Goal: Task Accomplishment & Management: Complete application form

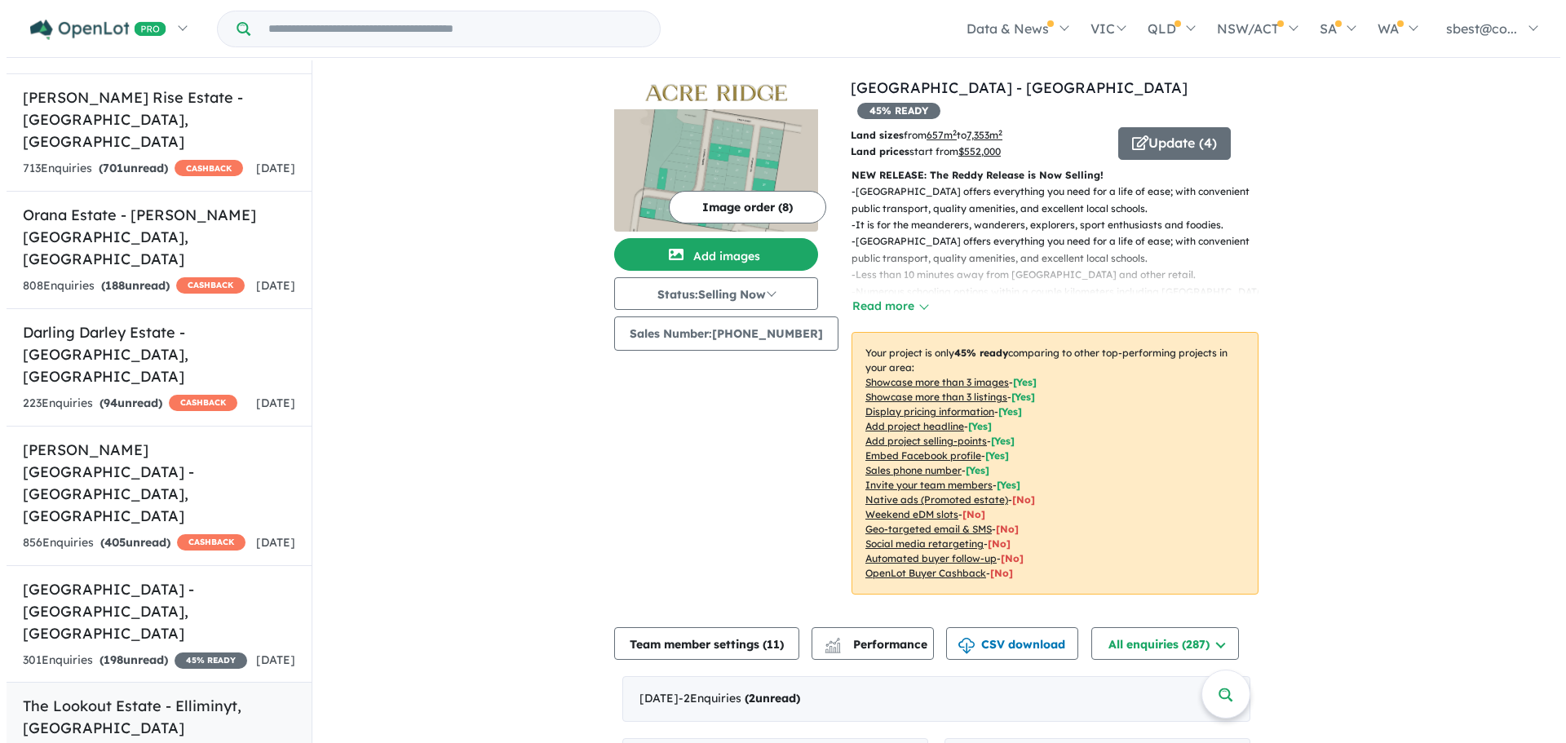
scroll to position [652, 0]
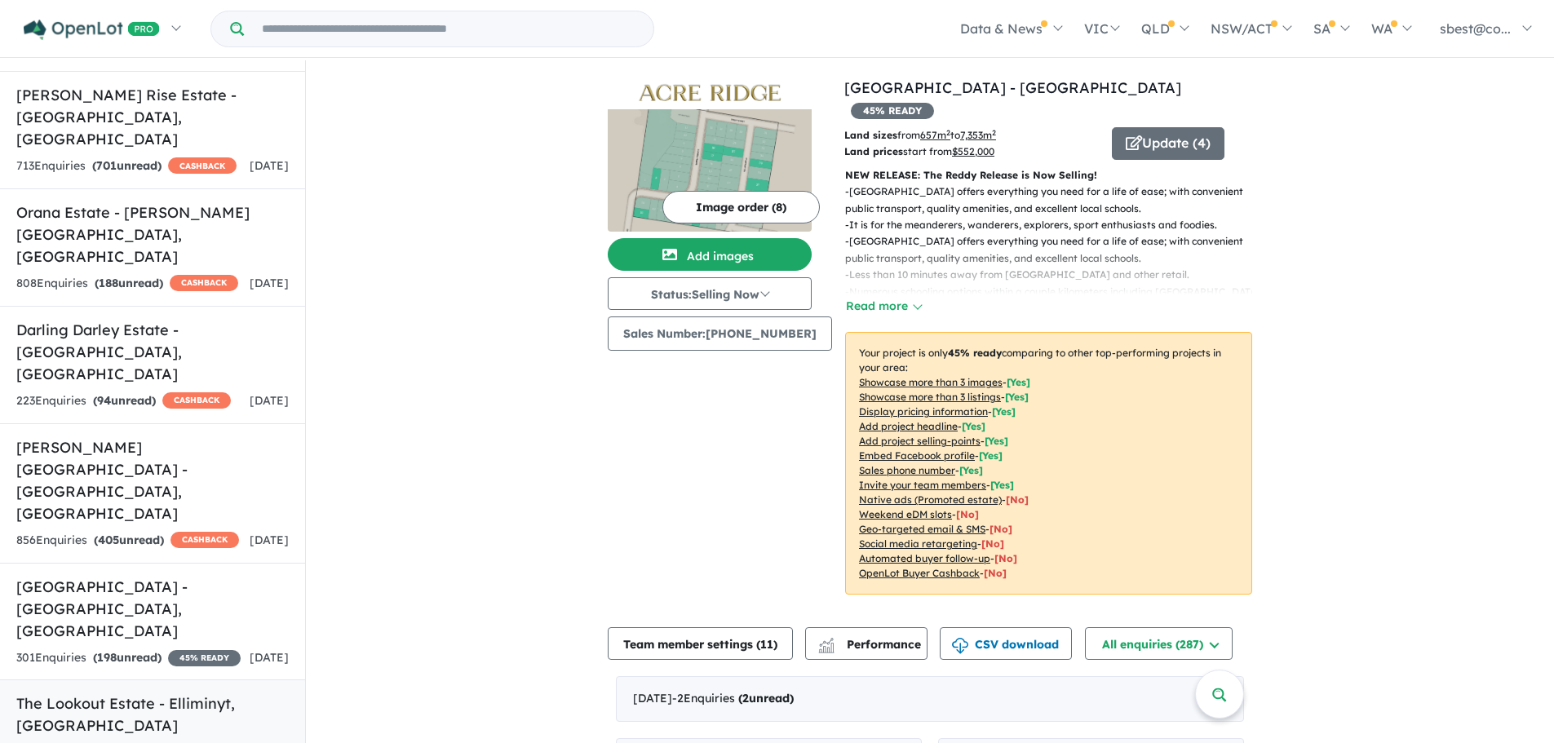
click at [177, 692] on h5 "The Lookout Estate - [GEOGRAPHIC_DATA] , [GEOGRAPHIC_DATA]" at bounding box center [152, 714] width 272 height 44
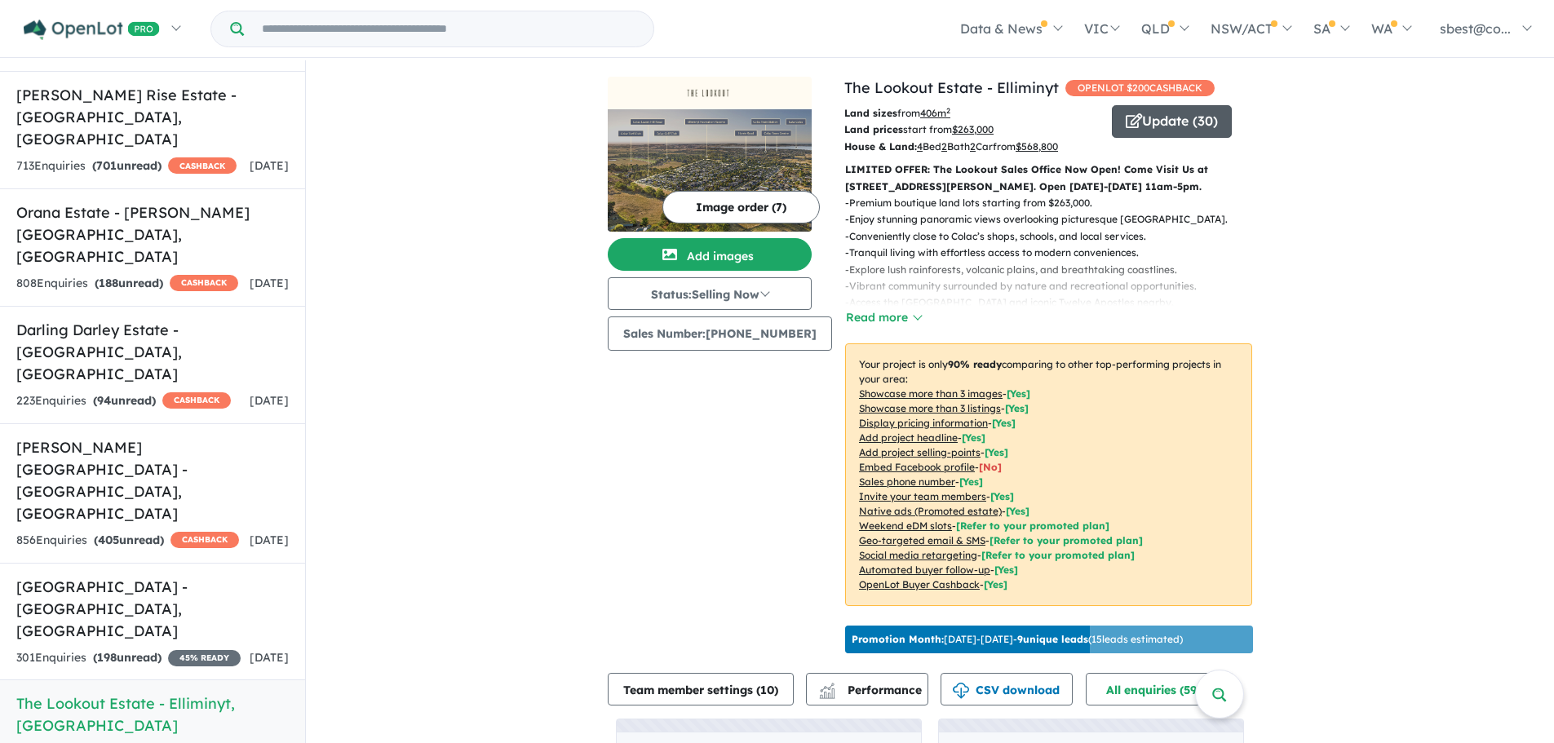
click at [1141, 119] on button "Update ( 30 )" at bounding box center [1172, 121] width 120 height 33
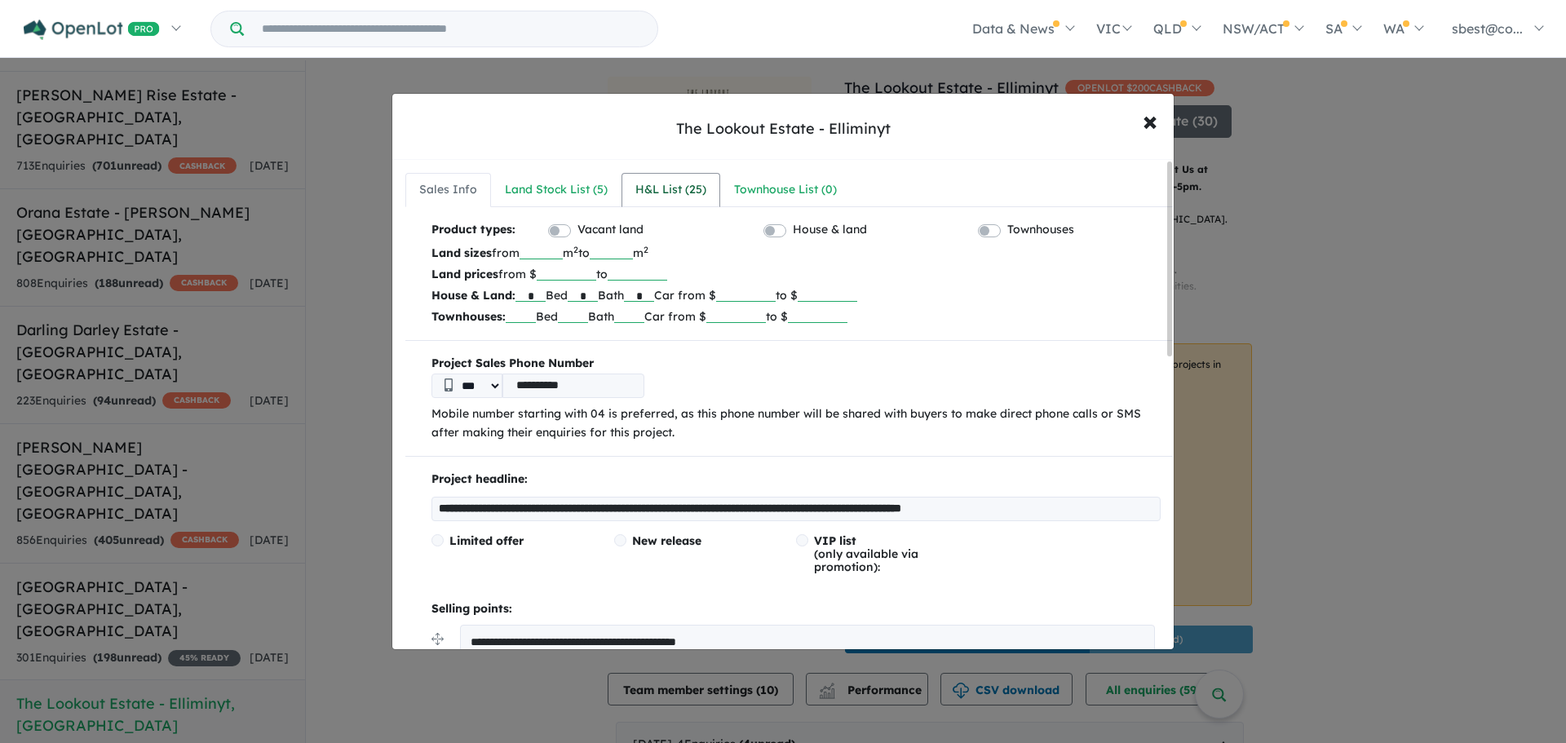
click at [658, 184] on div "H&L List ( 25 )" at bounding box center [670, 190] width 71 height 20
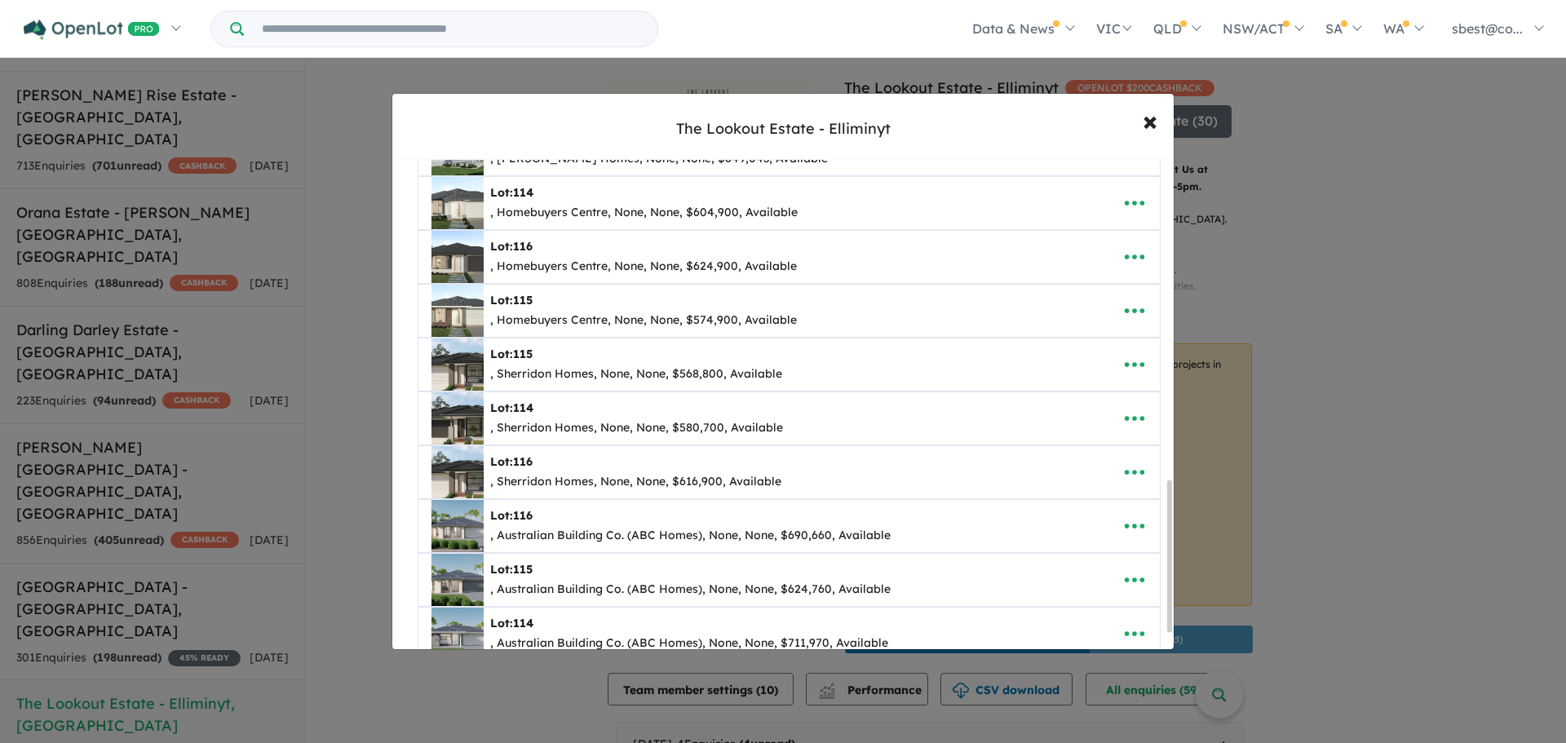
scroll to position [1088, 0]
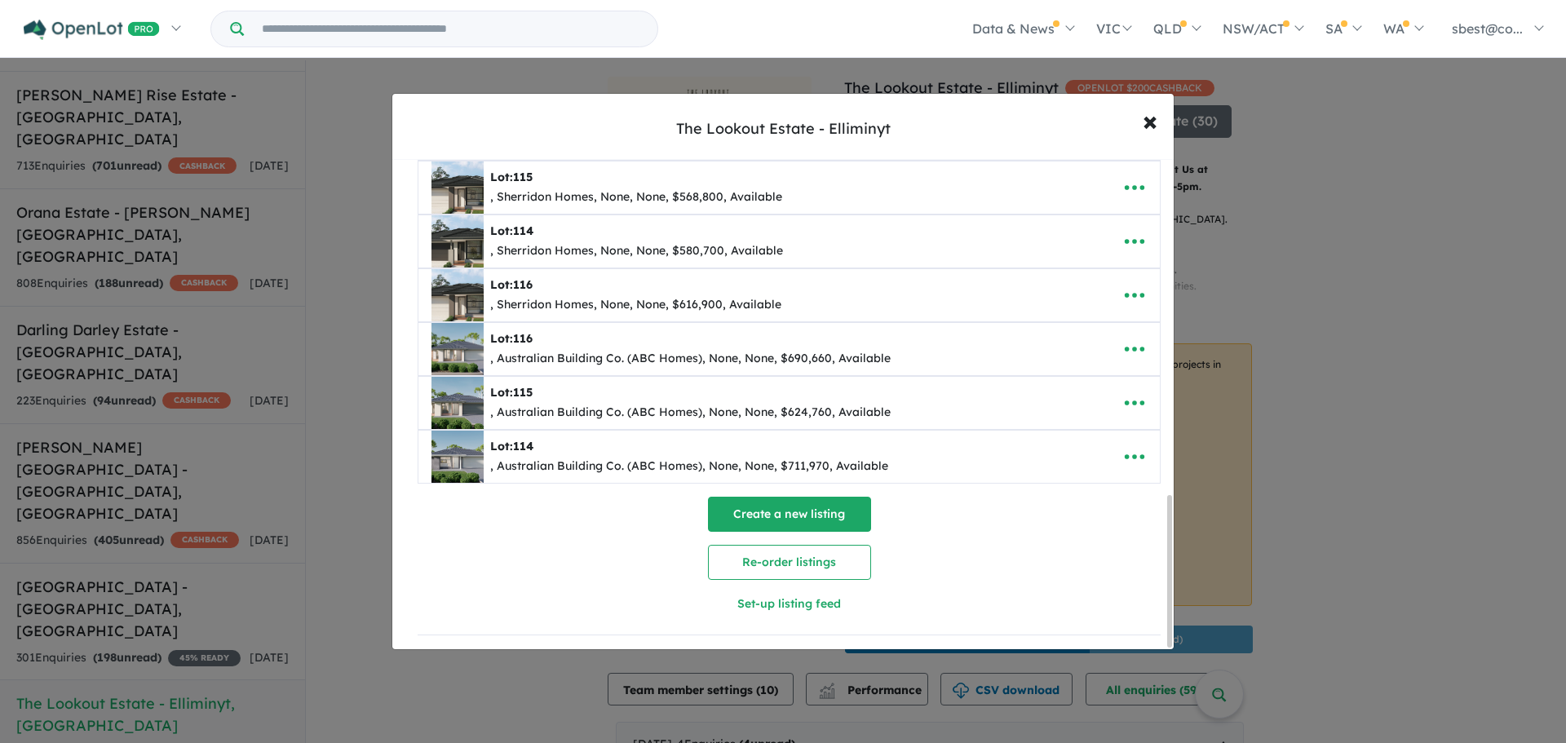
click at [776, 508] on button "Create a new listing" at bounding box center [789, 514] width 163 height 35
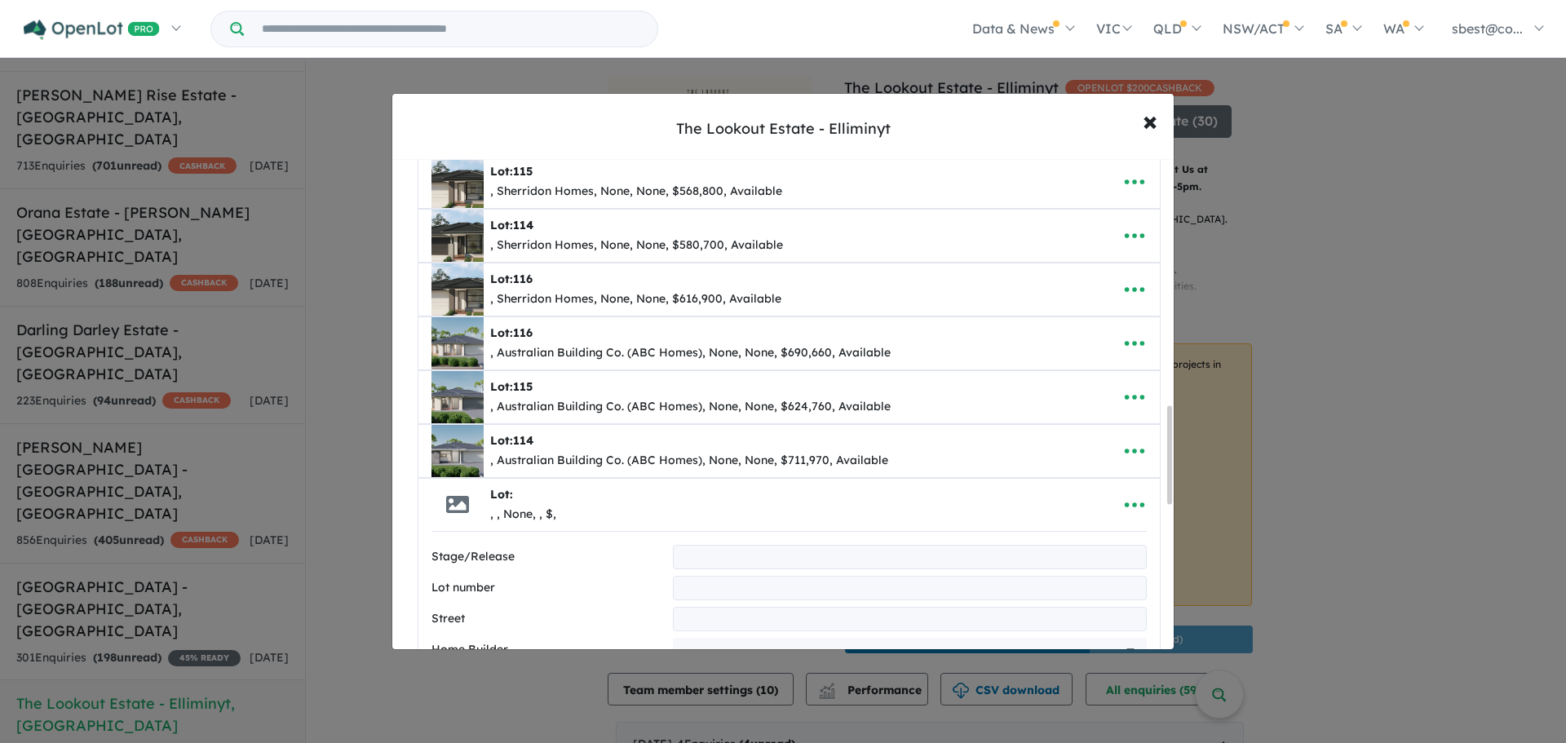
scroll to position [1237, 0]
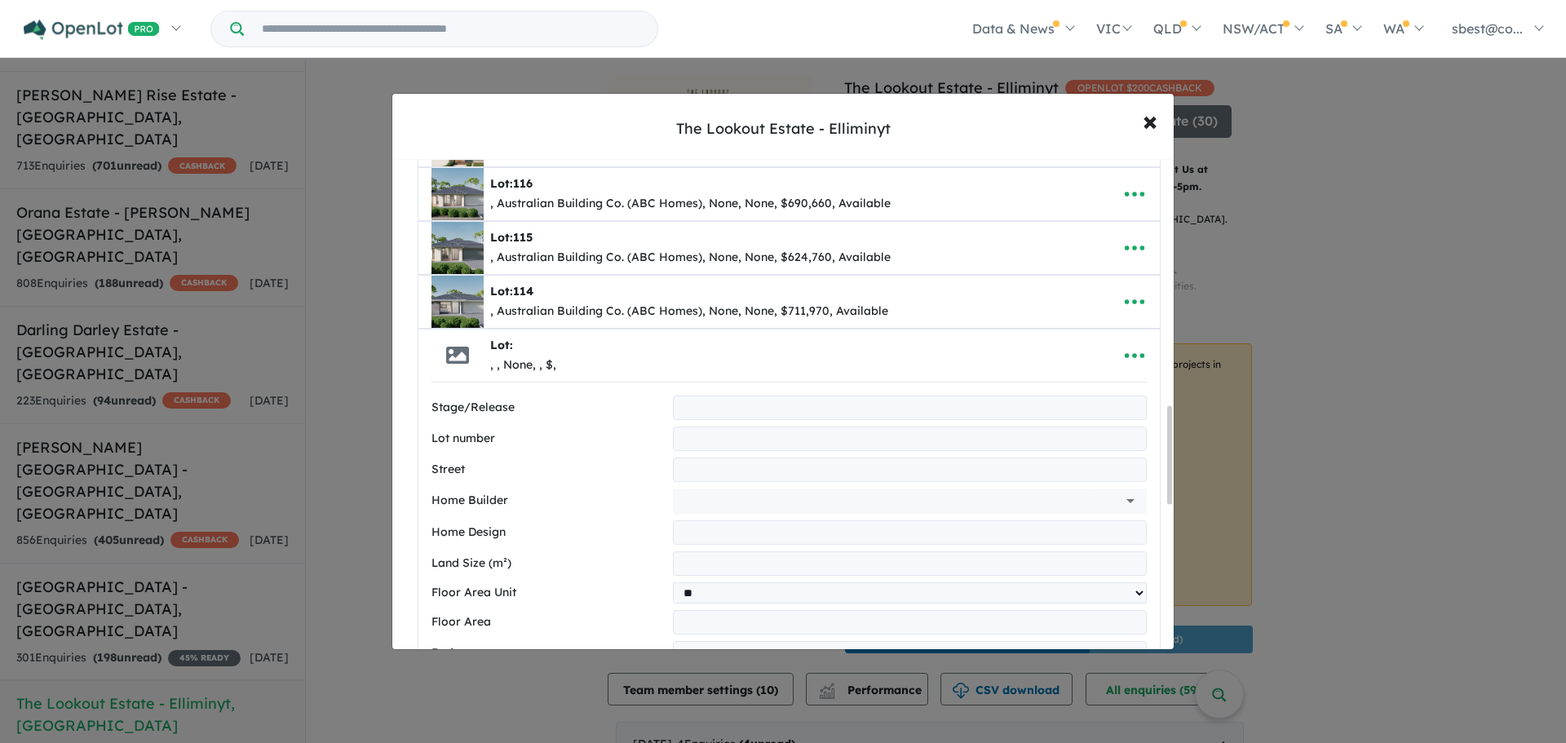
click at [693, 434] on input "text" at bounding box center [910, 439] width 474 height 24
click at [716, 443] on input "text" at bounding box center [910, 439] width 474 height 24
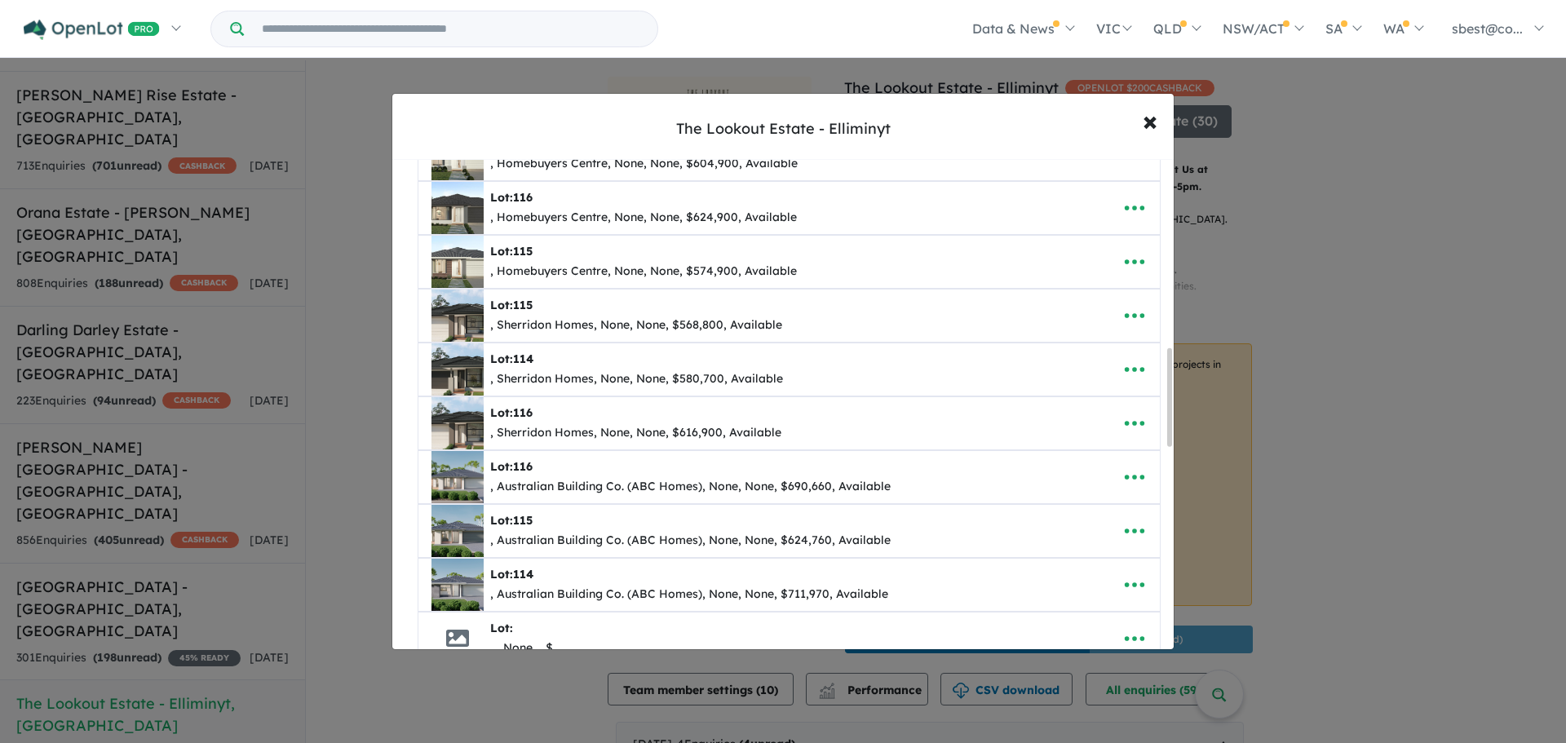
scroll to position [911, 0]
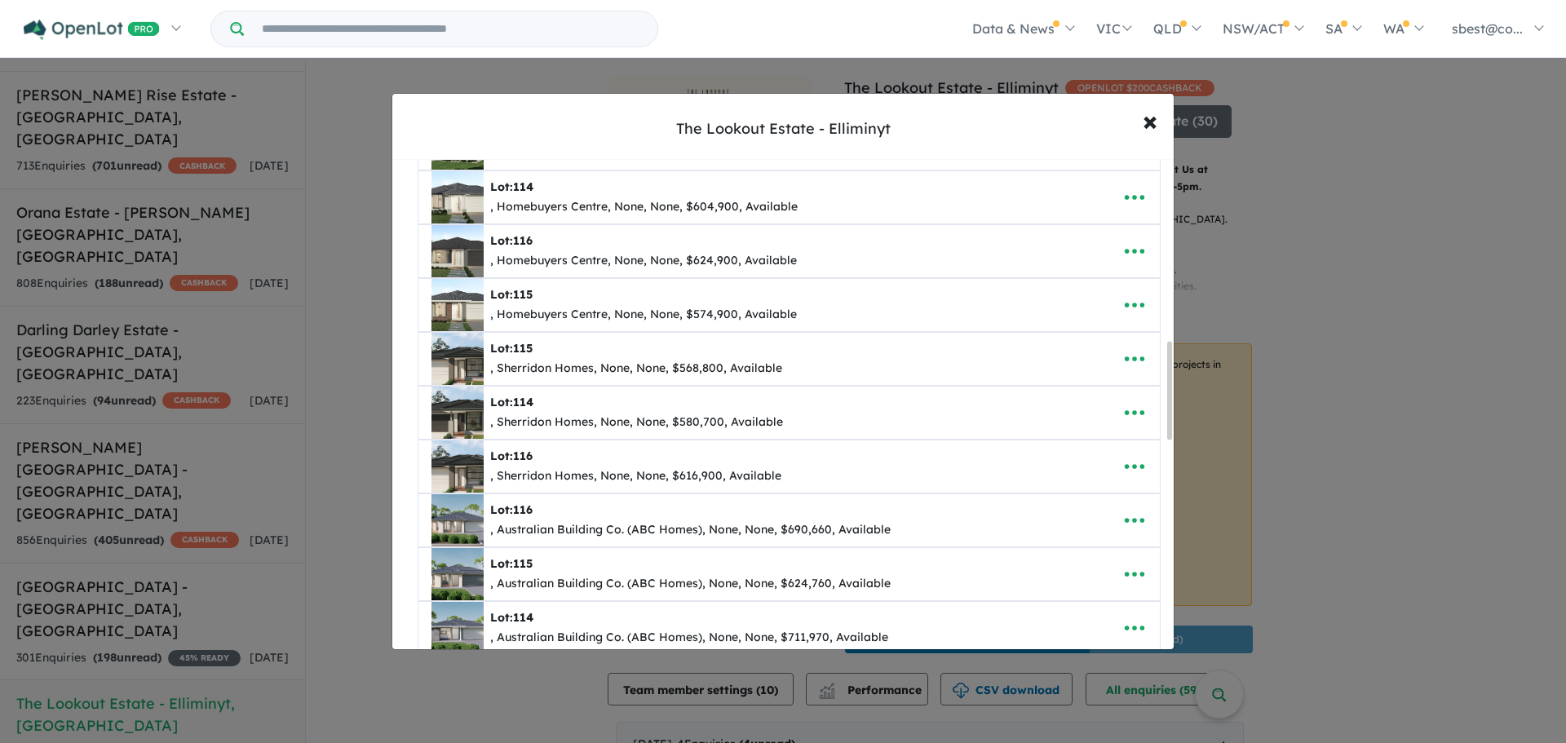
click at [729, 314] on div ", Homebuyers Centre, None, None, $574,900, Available" at bounding box center [643, 315] width 307 height 20
click at [1122, 314] on icon "button" at bounding box center [1134, 305] width 24 height 24
click at [1108, 334] on link "Edit" at bounding box center [1098, 345] width 121 height 38
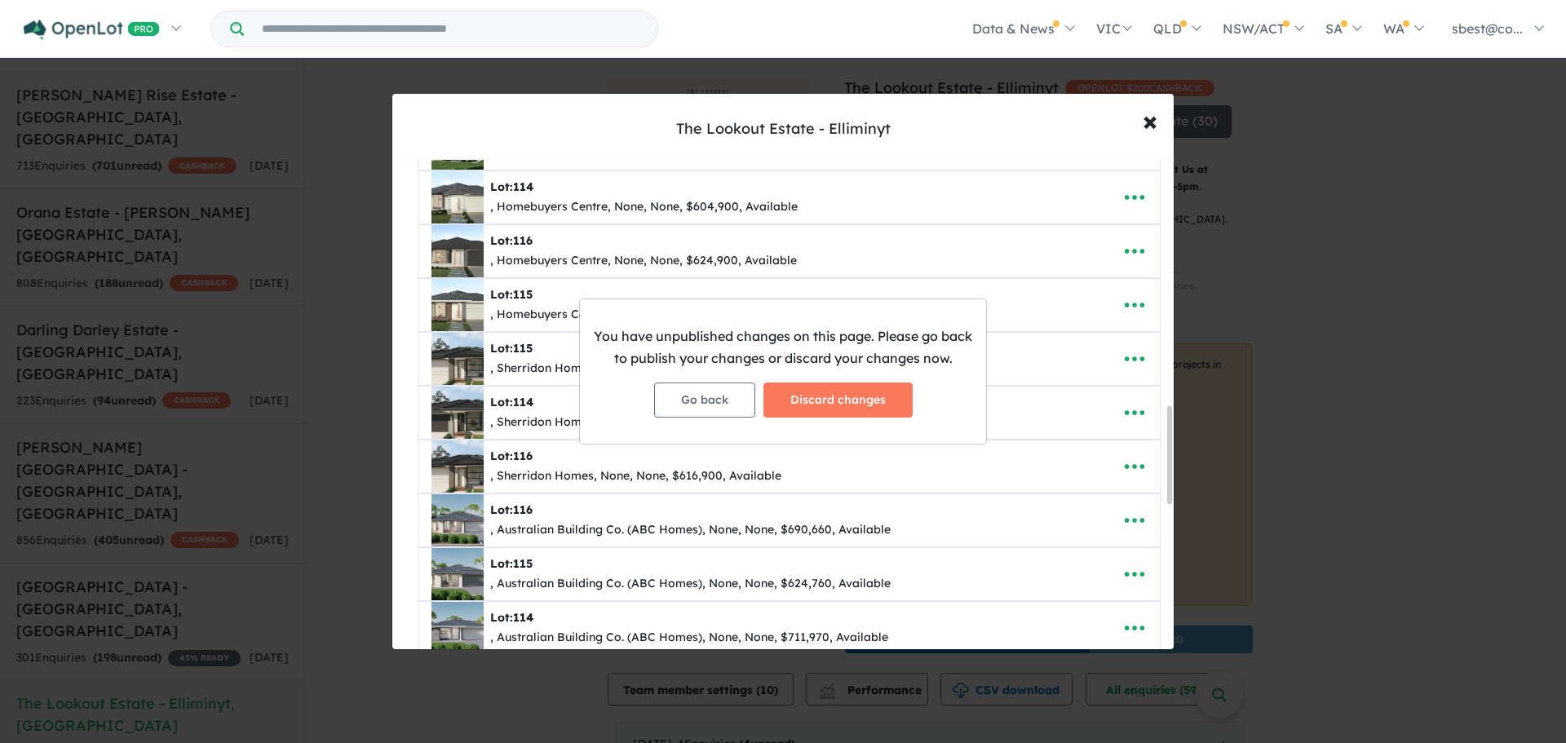
scroll to position [1237, 0]
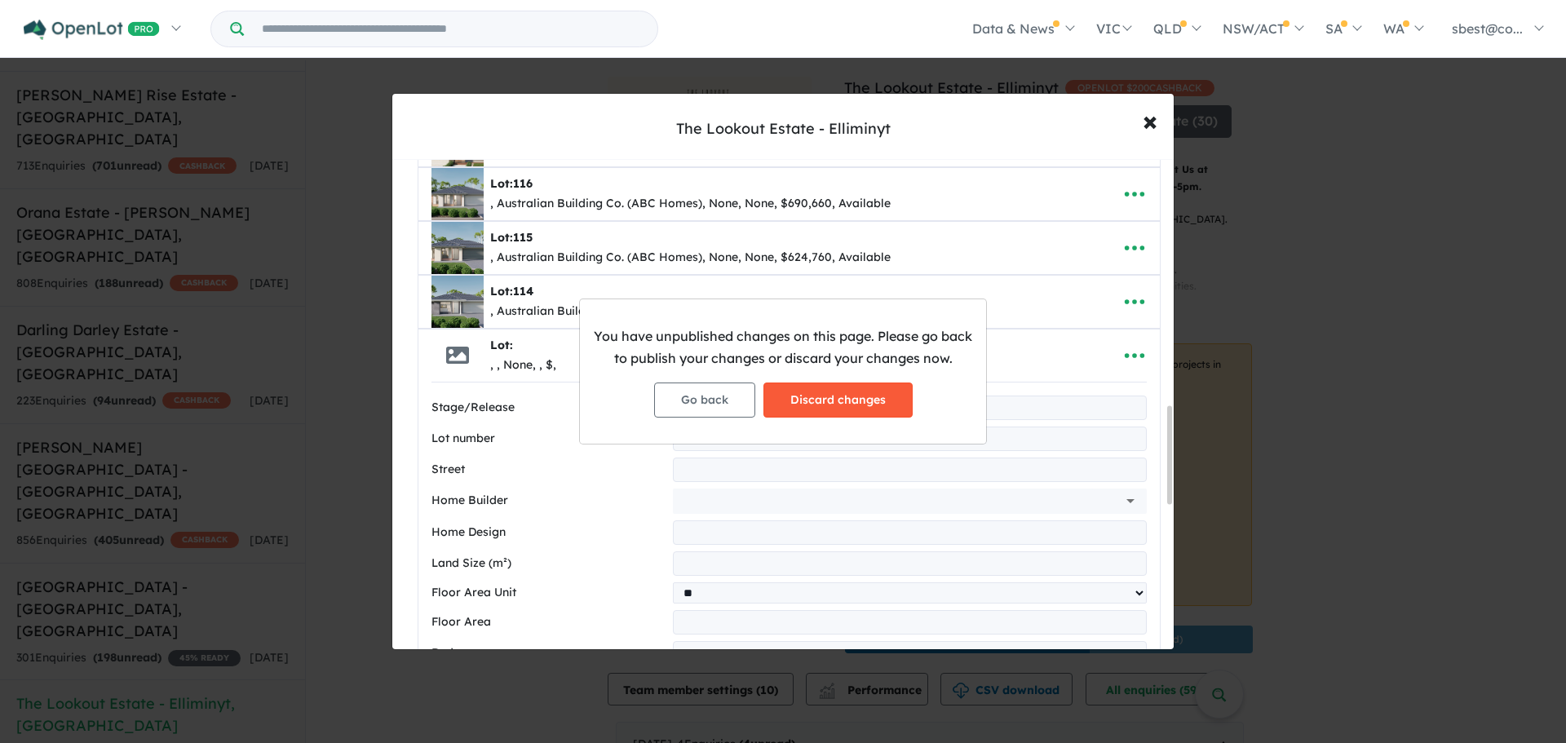
click at [838, 400] on button "Discard changes" at bounding box center [837, 400] width 149 height 35
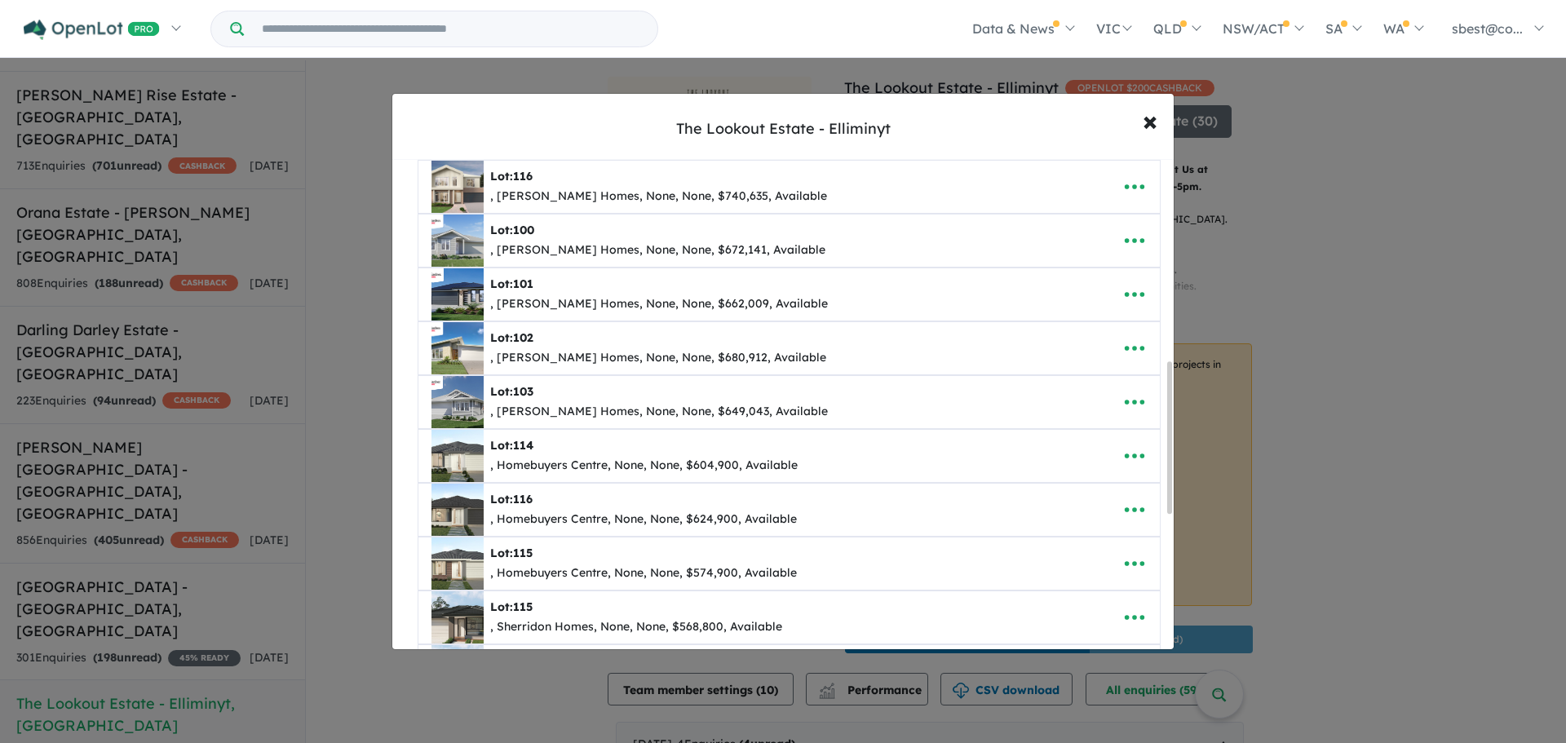
scroll to position [734, 0]
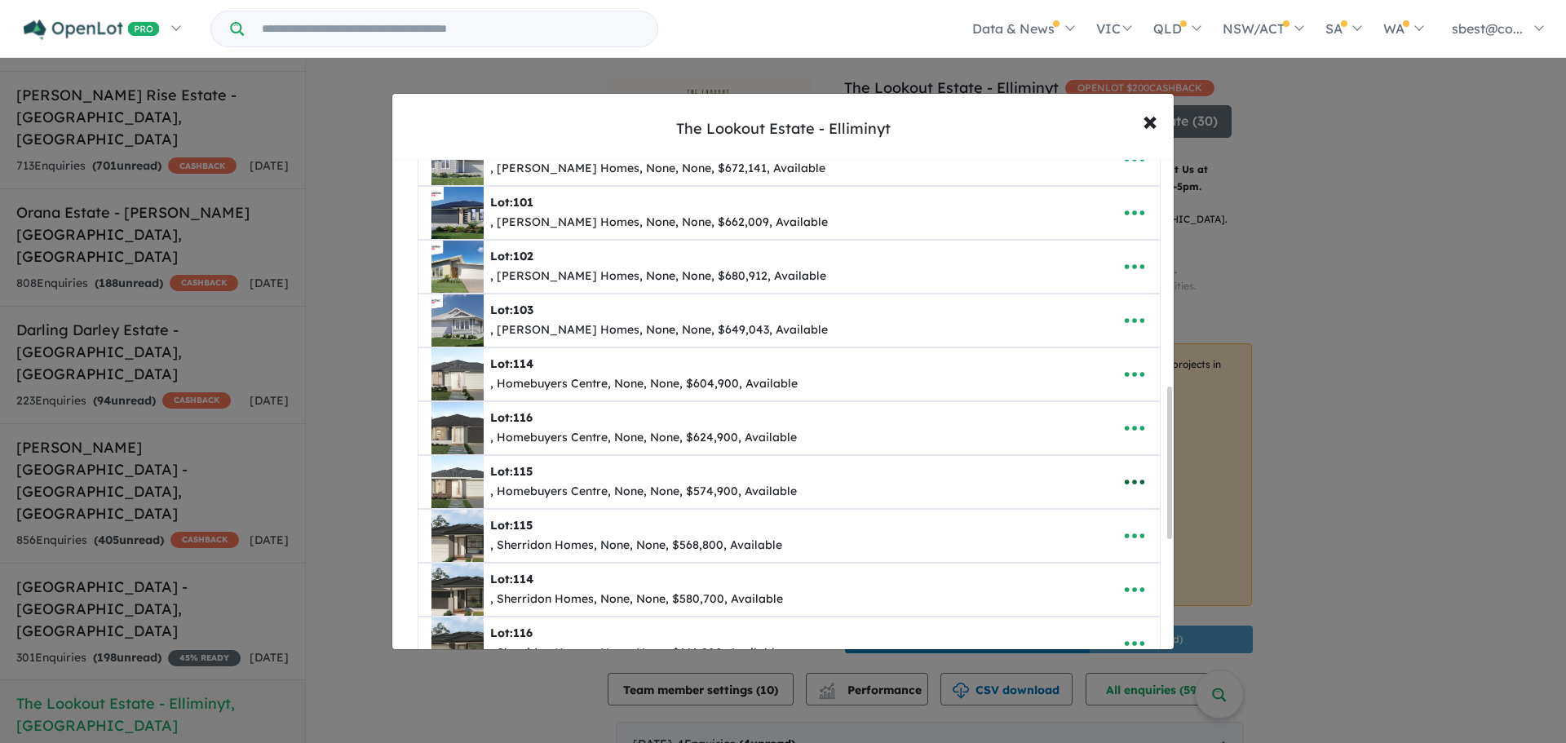
click at [1143, 469] on button "button" at bounding box center [1134, 482] width 51 height 38
click at [1108, 506] on link "Edit" at bounding box center [1098, 522] width 121 height 38
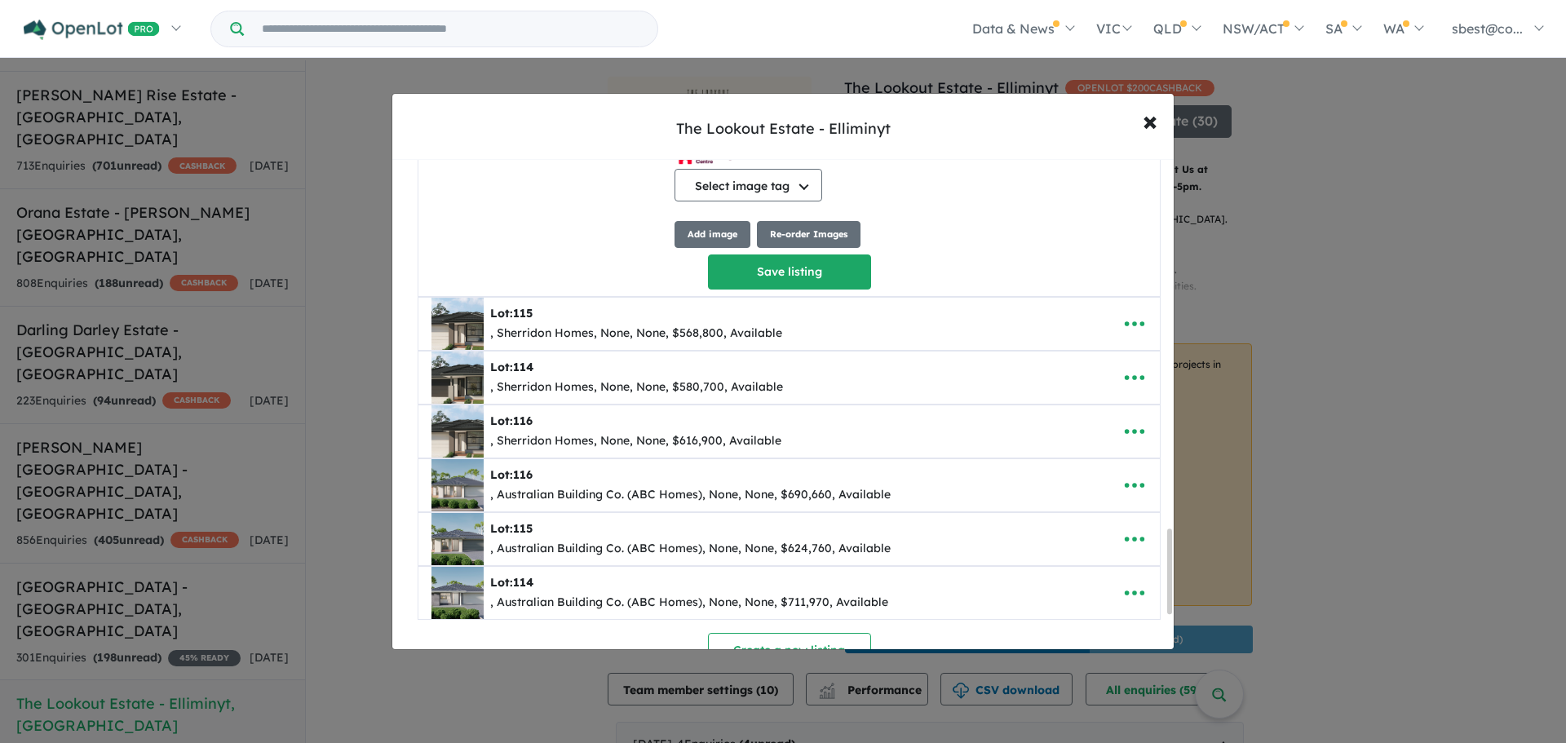
scroll to position [2345, 0]
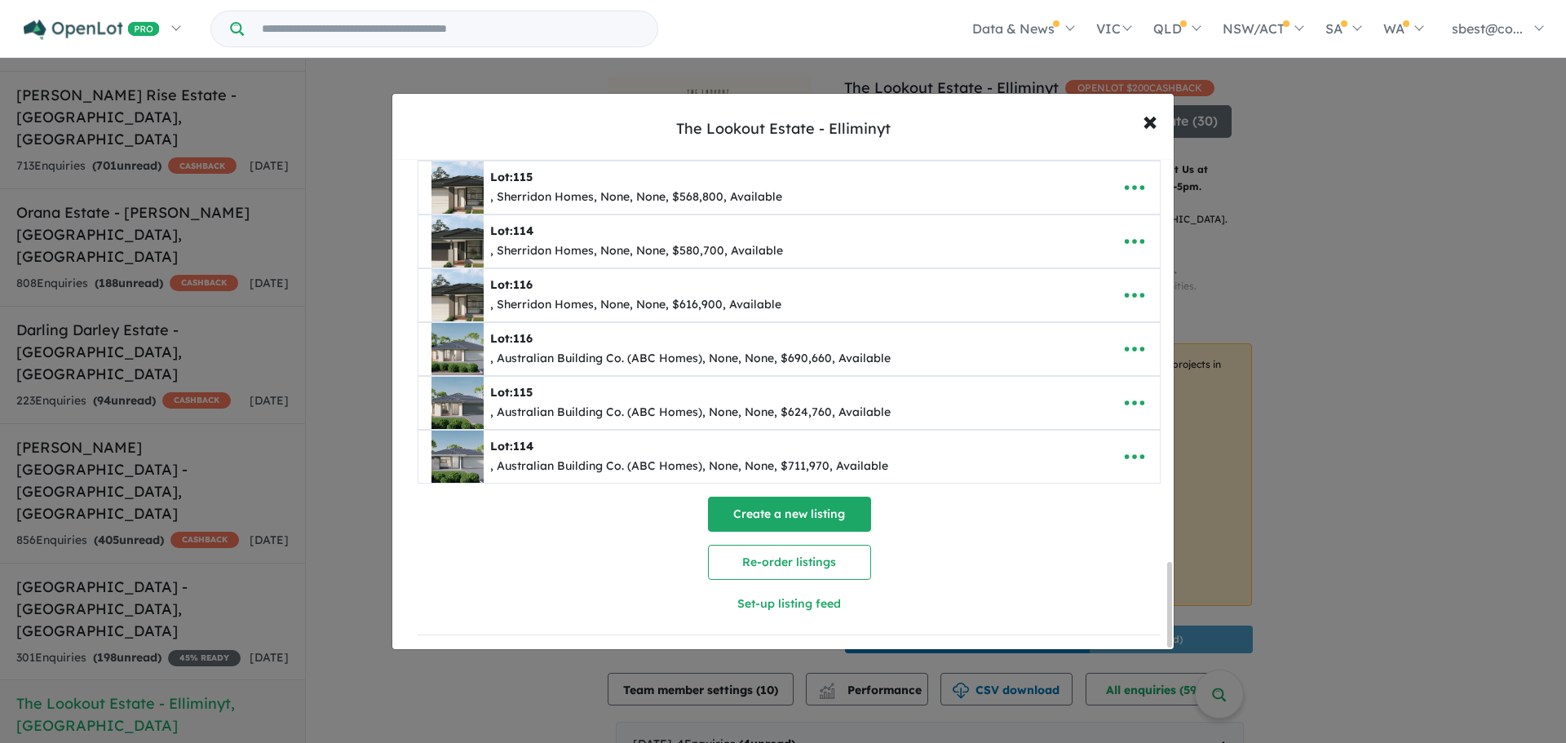
click at [771, 505] on button "Create a new listing" at bounding box center [789, 514] width 163 height 35
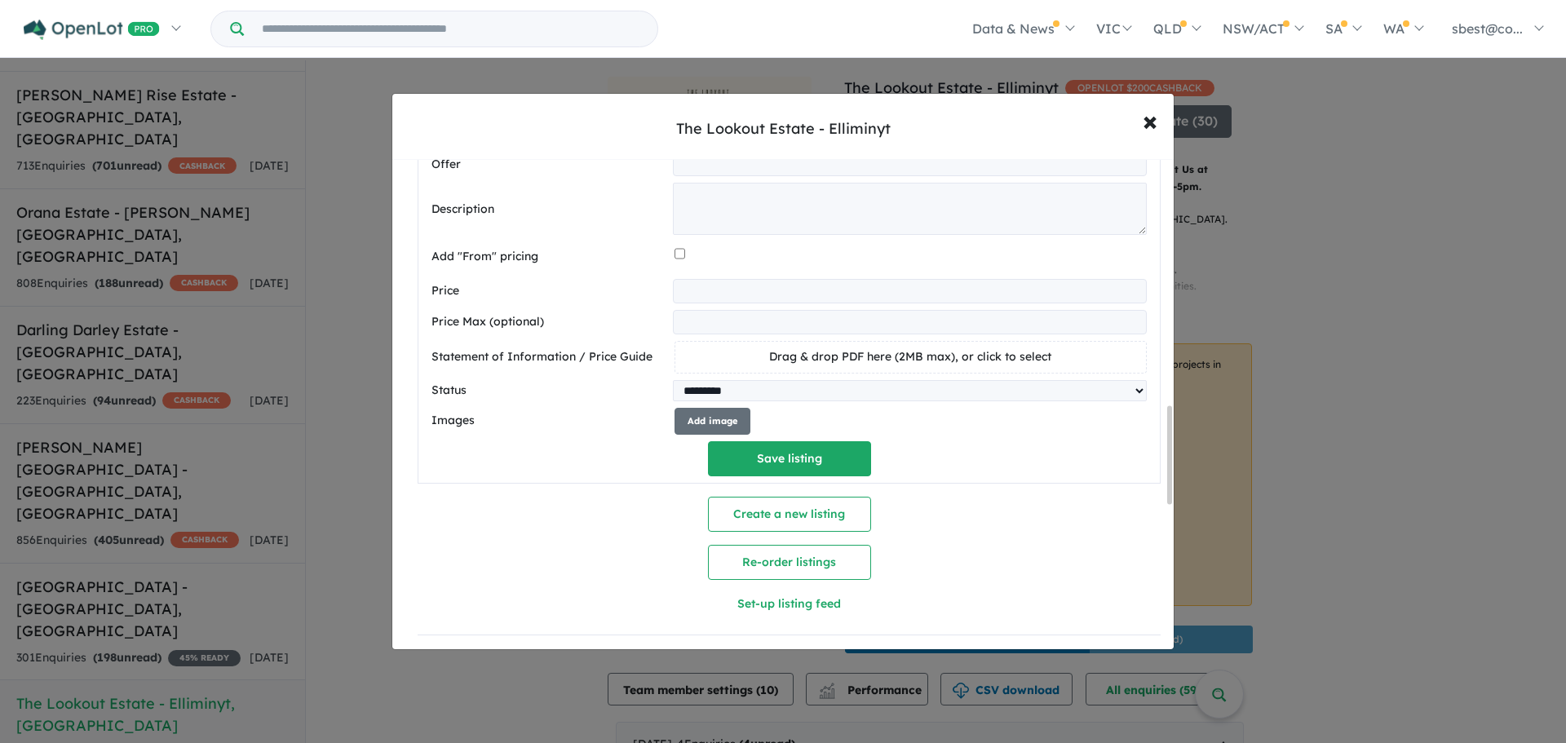
scroll to position [1237, 0]
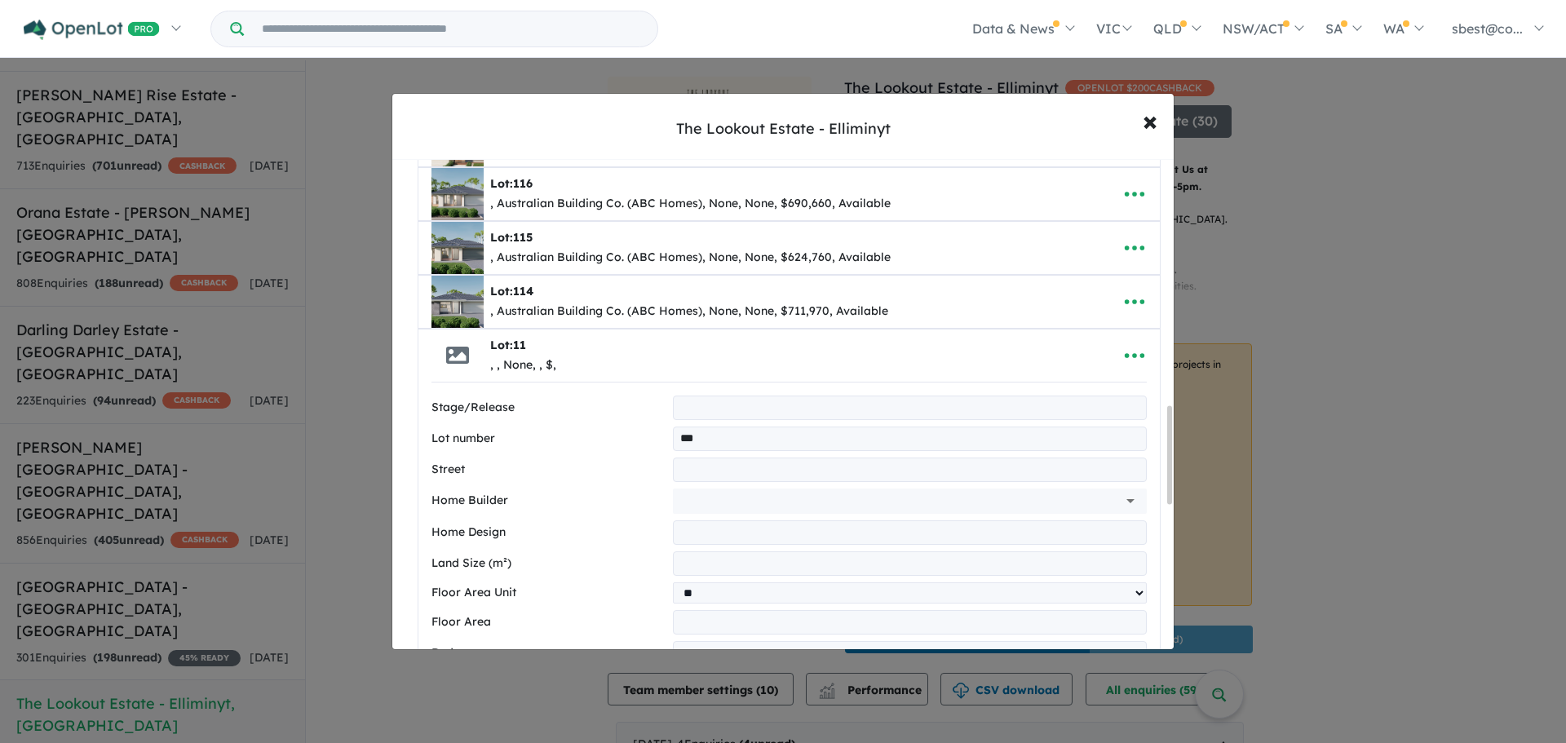
type input "***"
click at [698, 537] on li "[GEOGRAPHIC_DATA]" at bounding box center [905, 538] width 458 height 29
type input "**********"
click at [686, 530] on input "text" at bounding box center [910, 532] width 474 height 24
type input "**********"
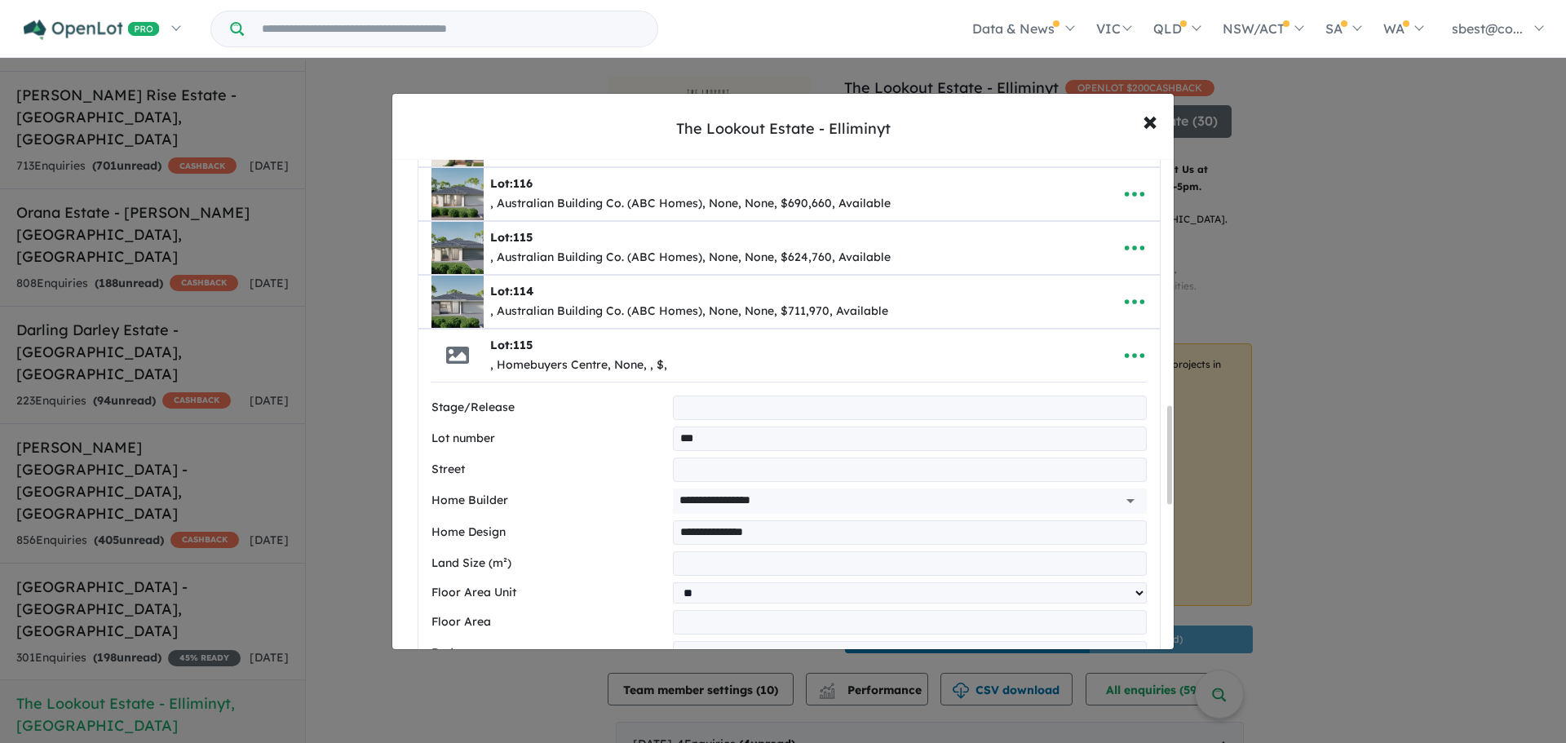
click at [713, 557] on input "number" at bounding box center [910, 563] width 474 height 24
type input "***"
click at [695, 591] on select "** **" at bounding box center [910, 592] width 474 height 21
select select "**"
click at [673, 582] on select "** **" at bounding box center [910, 592] width 474 height 21
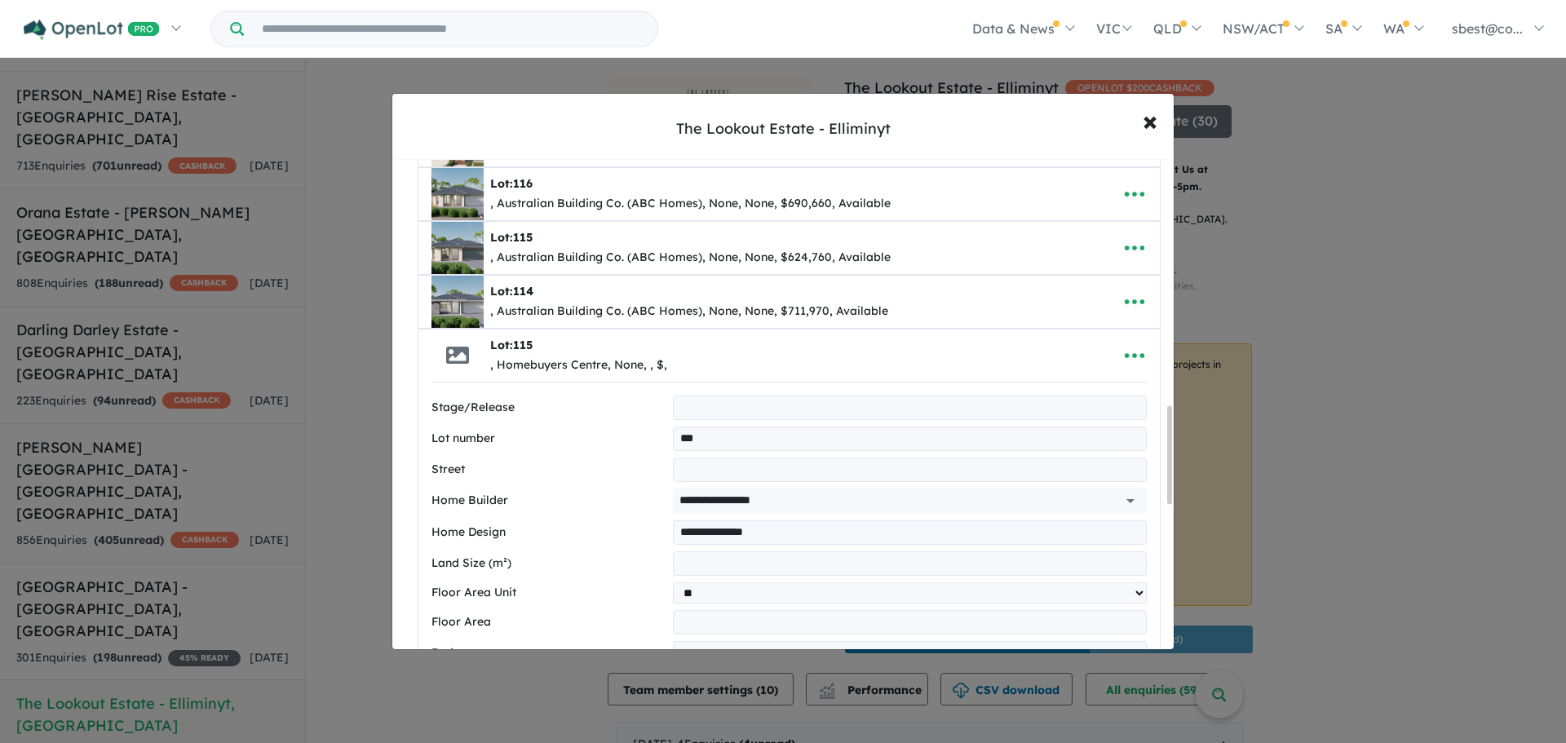
click at [591, 621] on label "Floor Area" at bounding box center [548, 623] width 235 height 20
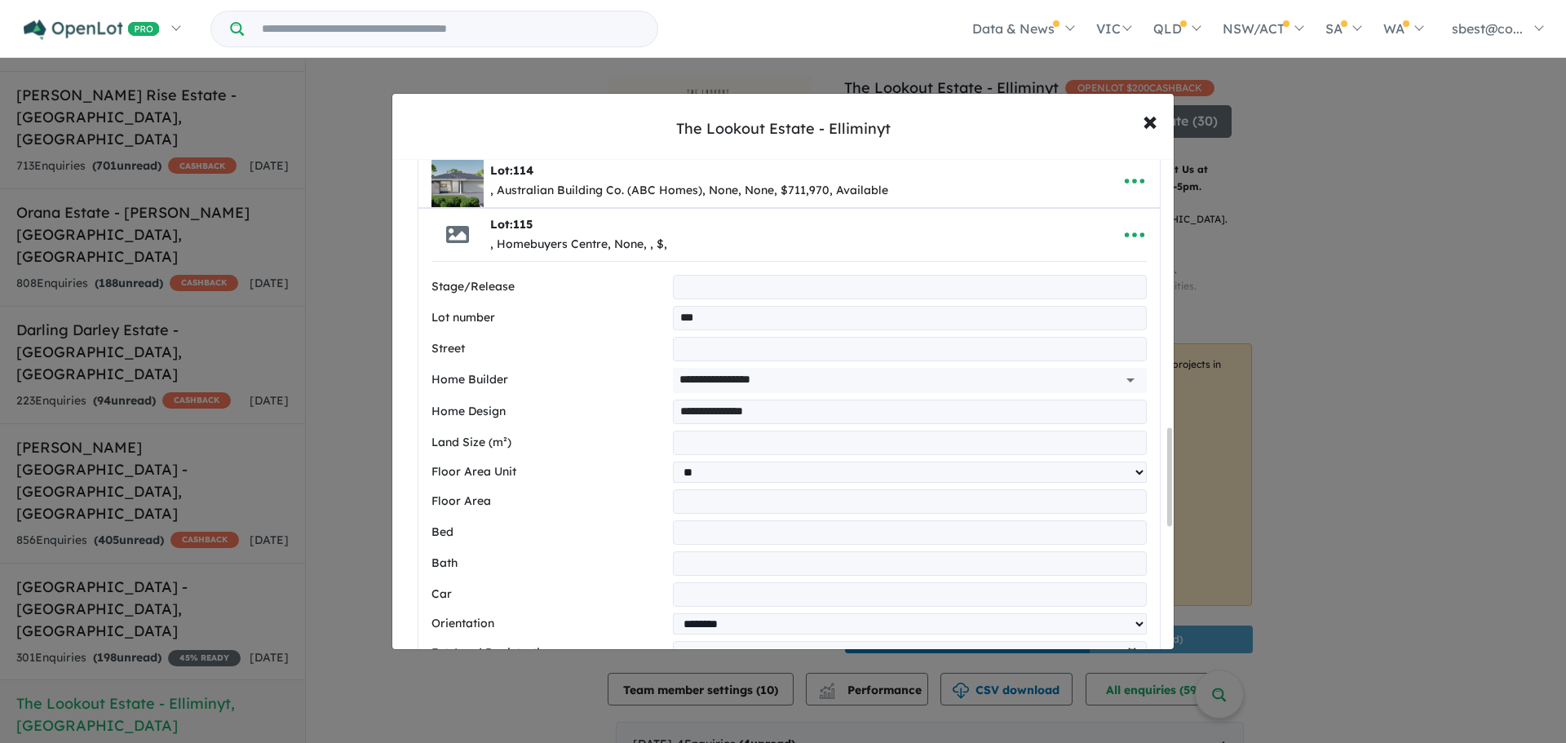
scroll to position [1400, 0]
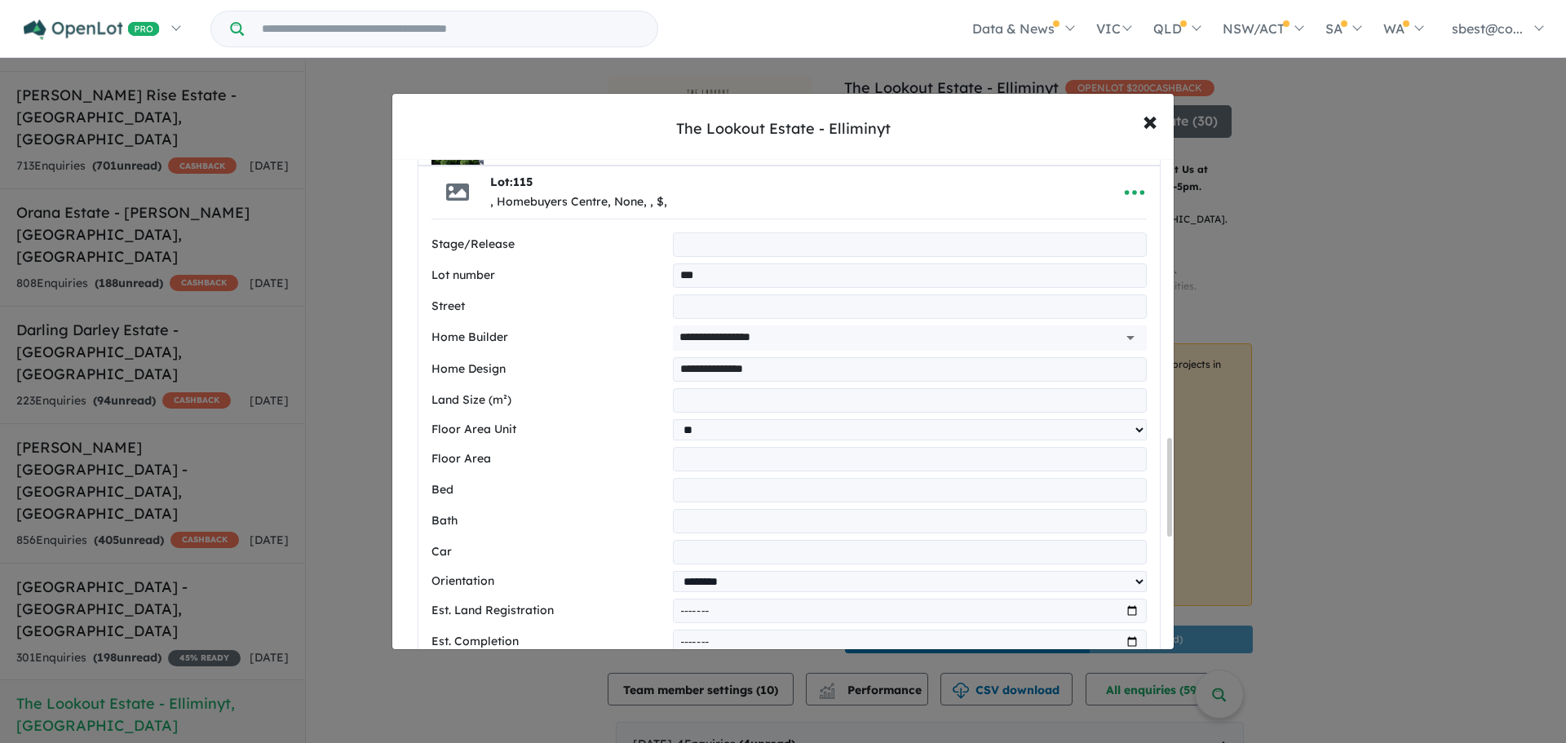
click at [683, 491] on input "number" at bounding box center [910, 490] width 474 height 24
type input "*"
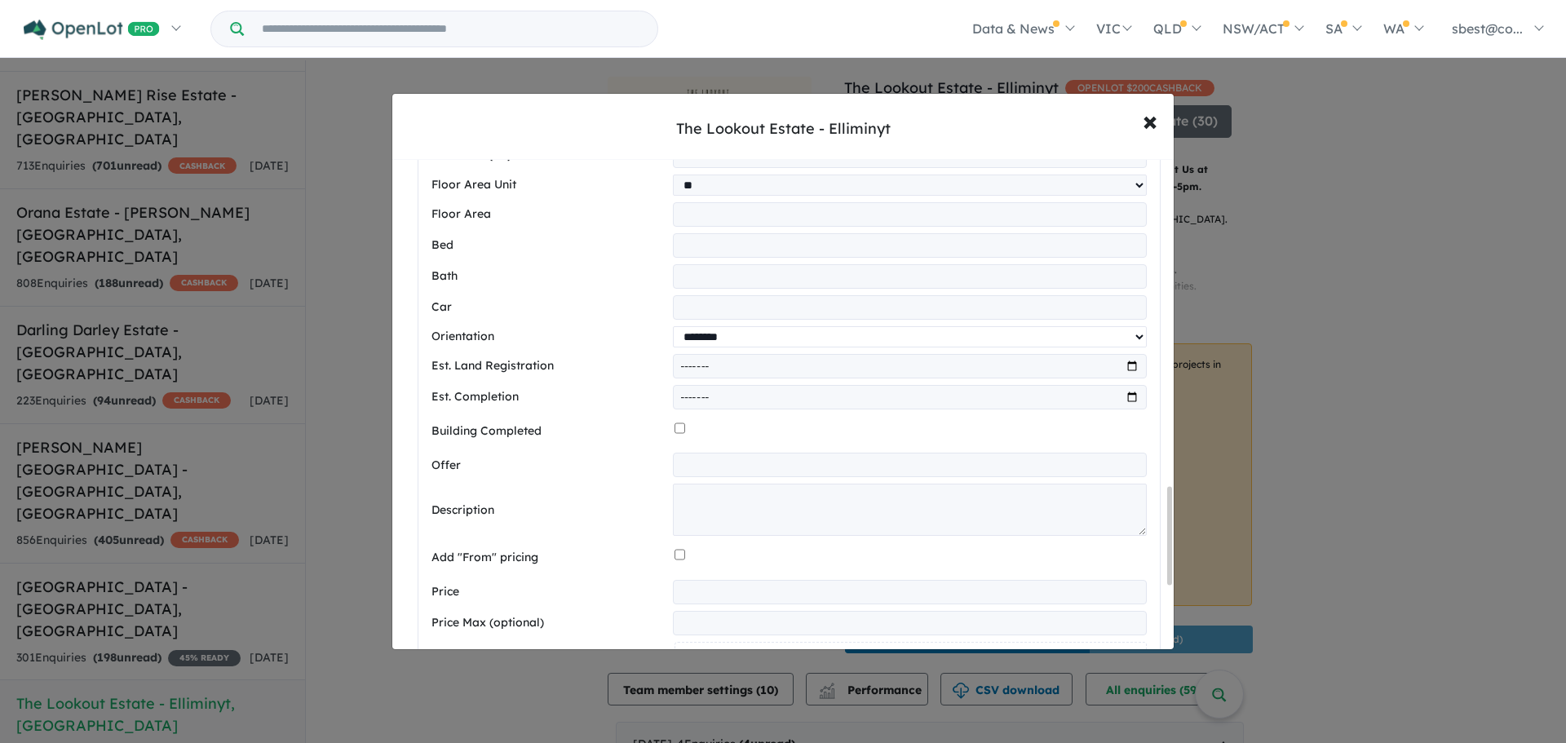
scroll to position [1727, 0]
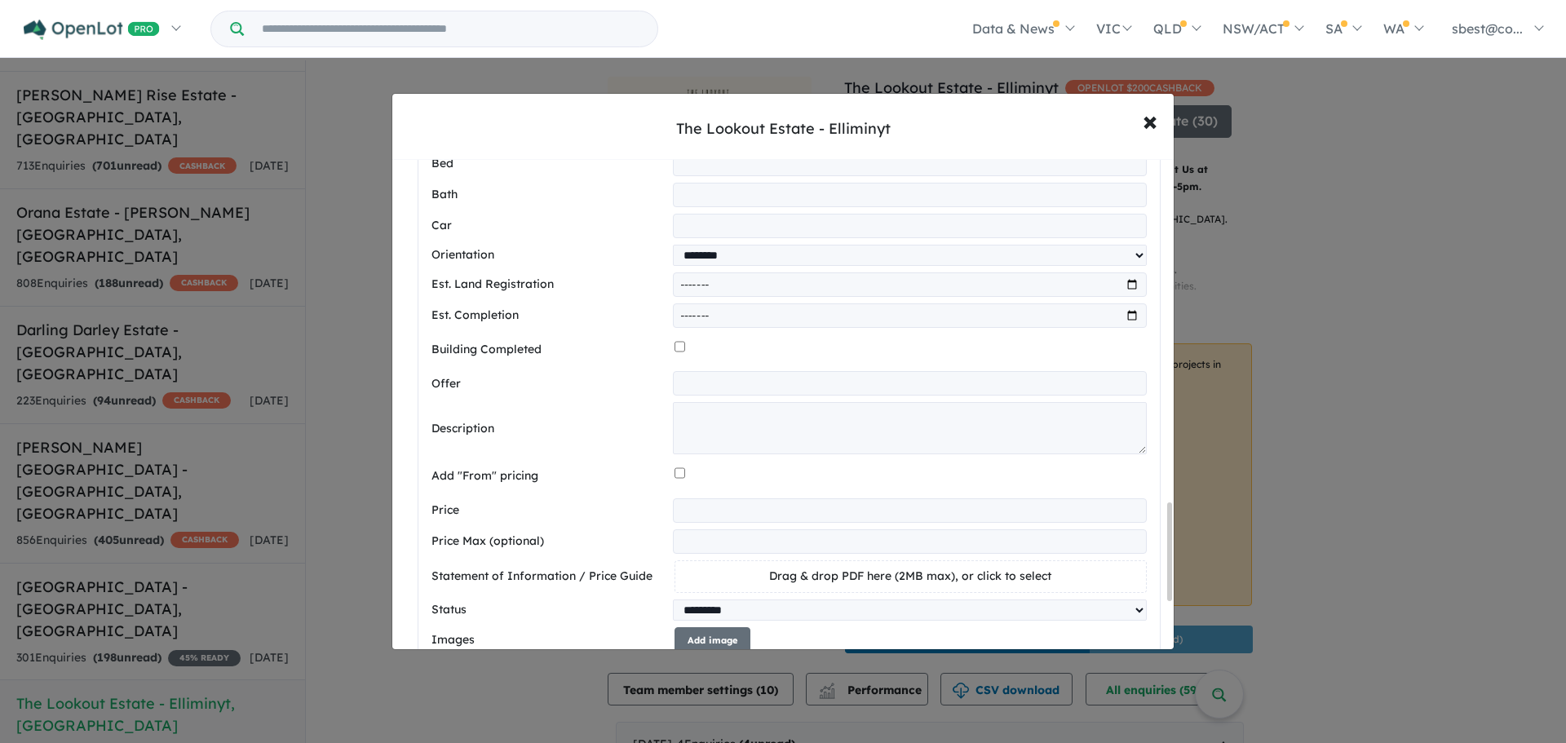
click at [693, 523] on input "number" at bounding box center [910, 510] width 474 height 24
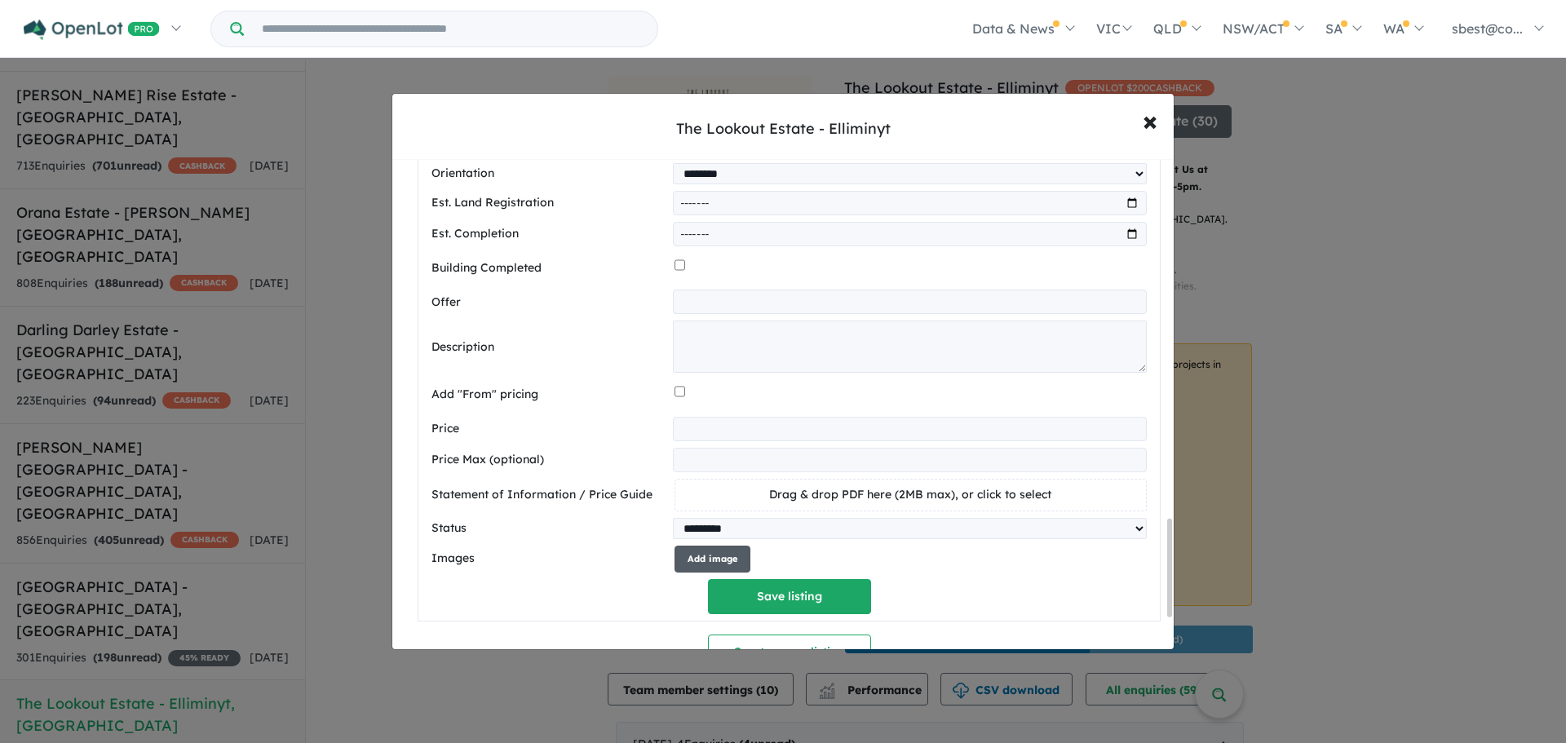
type input "******"
click at [706, 564] on button "Add image" at bounding box center [713, 559] width 76 height 27
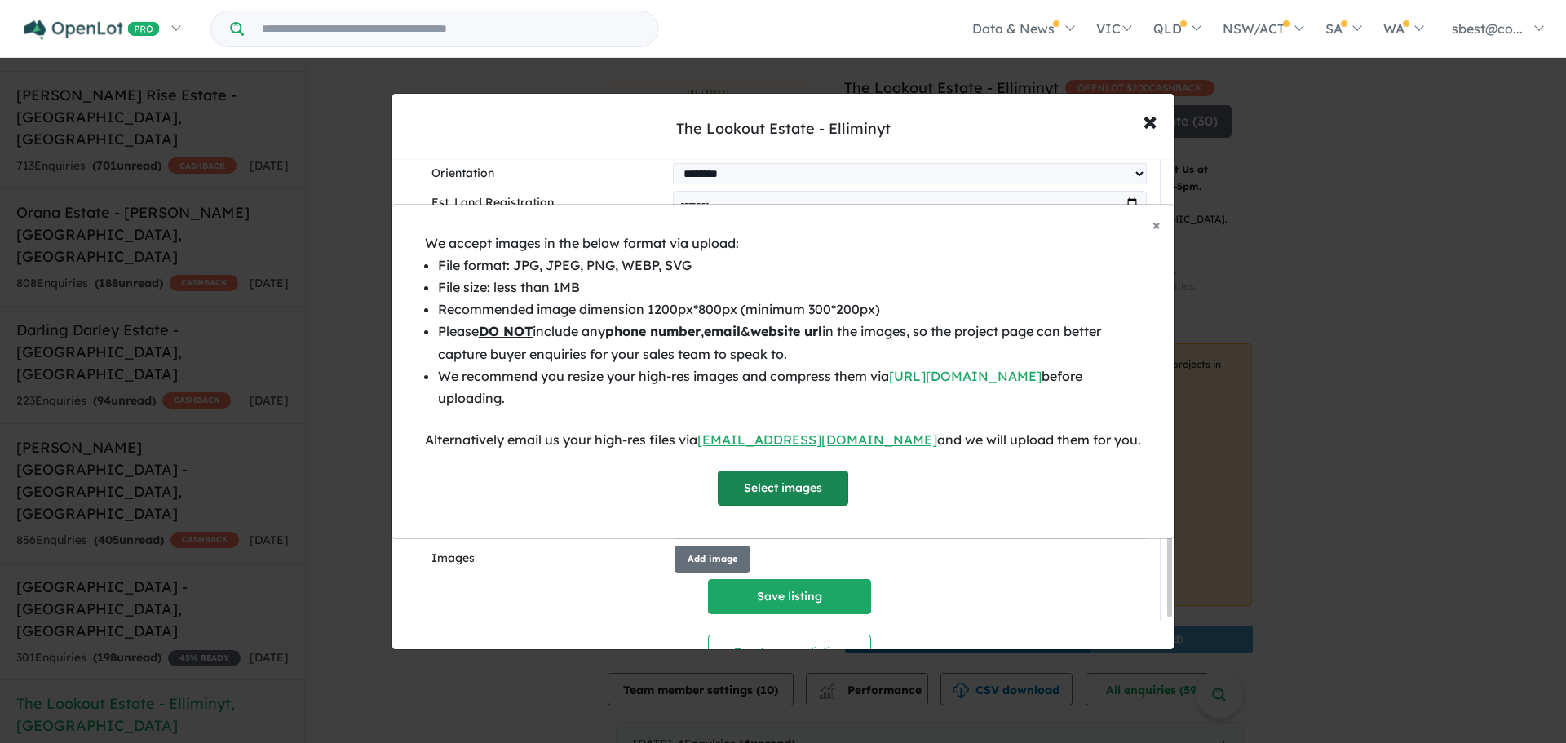
click at [765, 487] on button "Select images" at bounding box center [783, 488] width 130 height 35
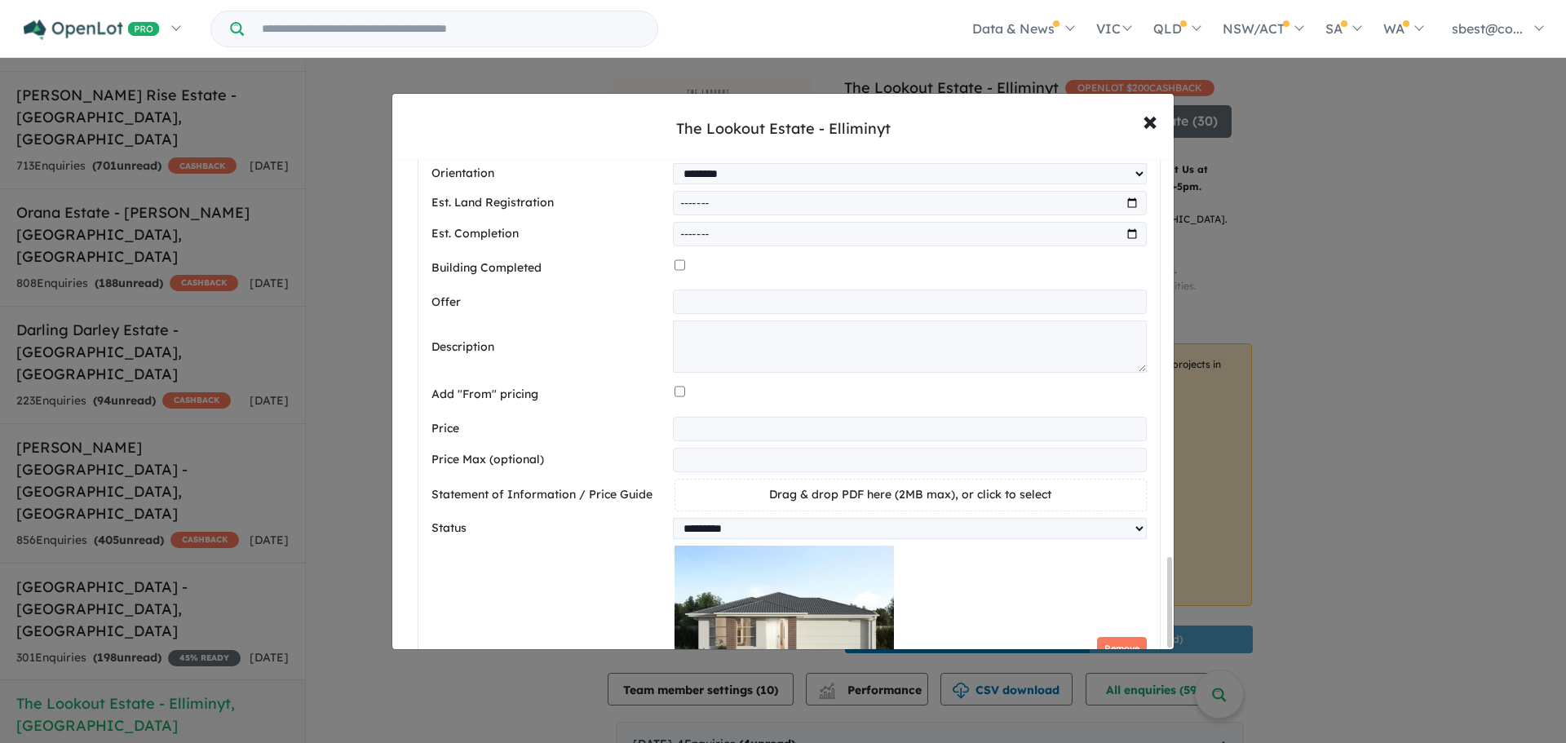
scroll to position [2180, 0]
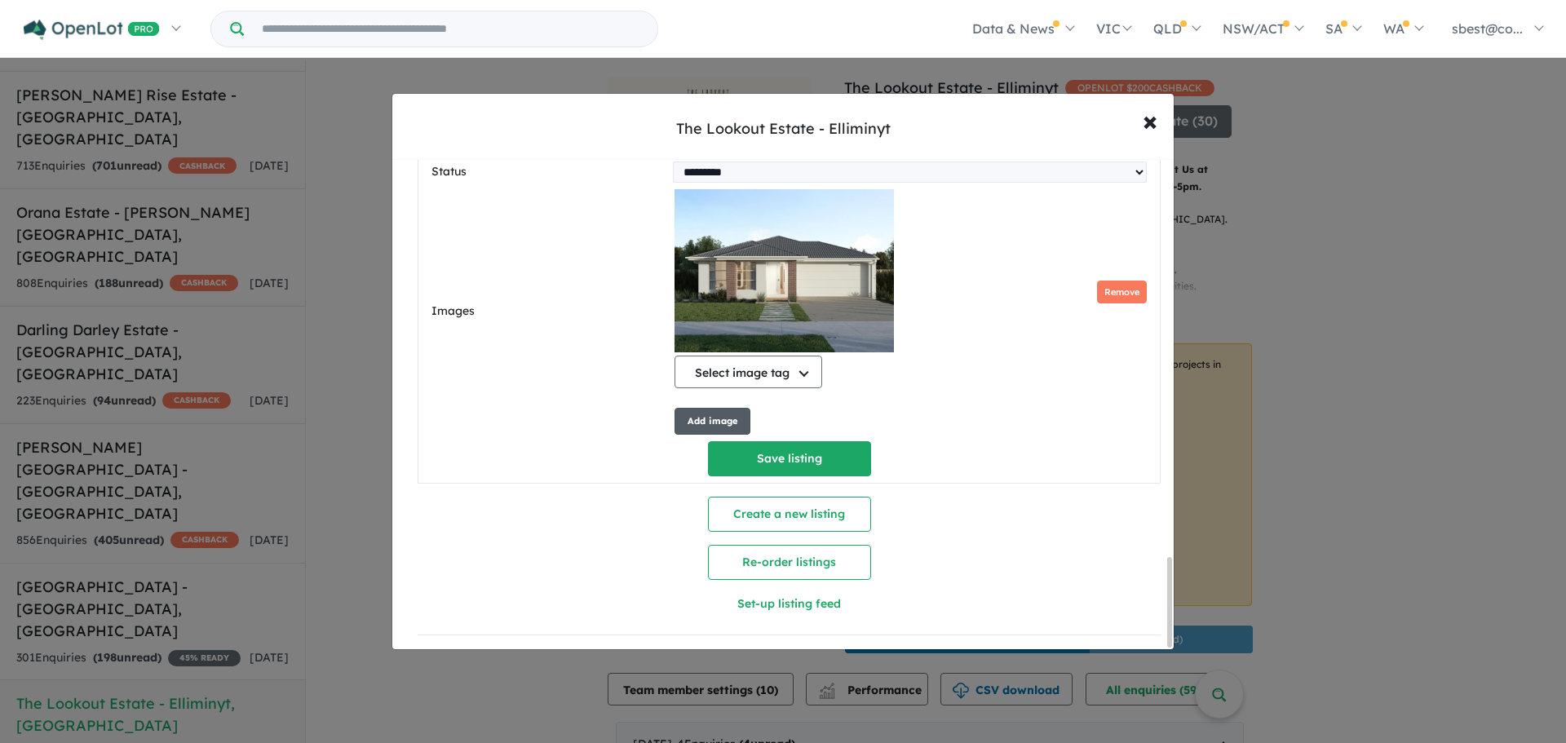
click at [716, 414] on button "Add image" at bounding box center [713, 421] width 76 height 27
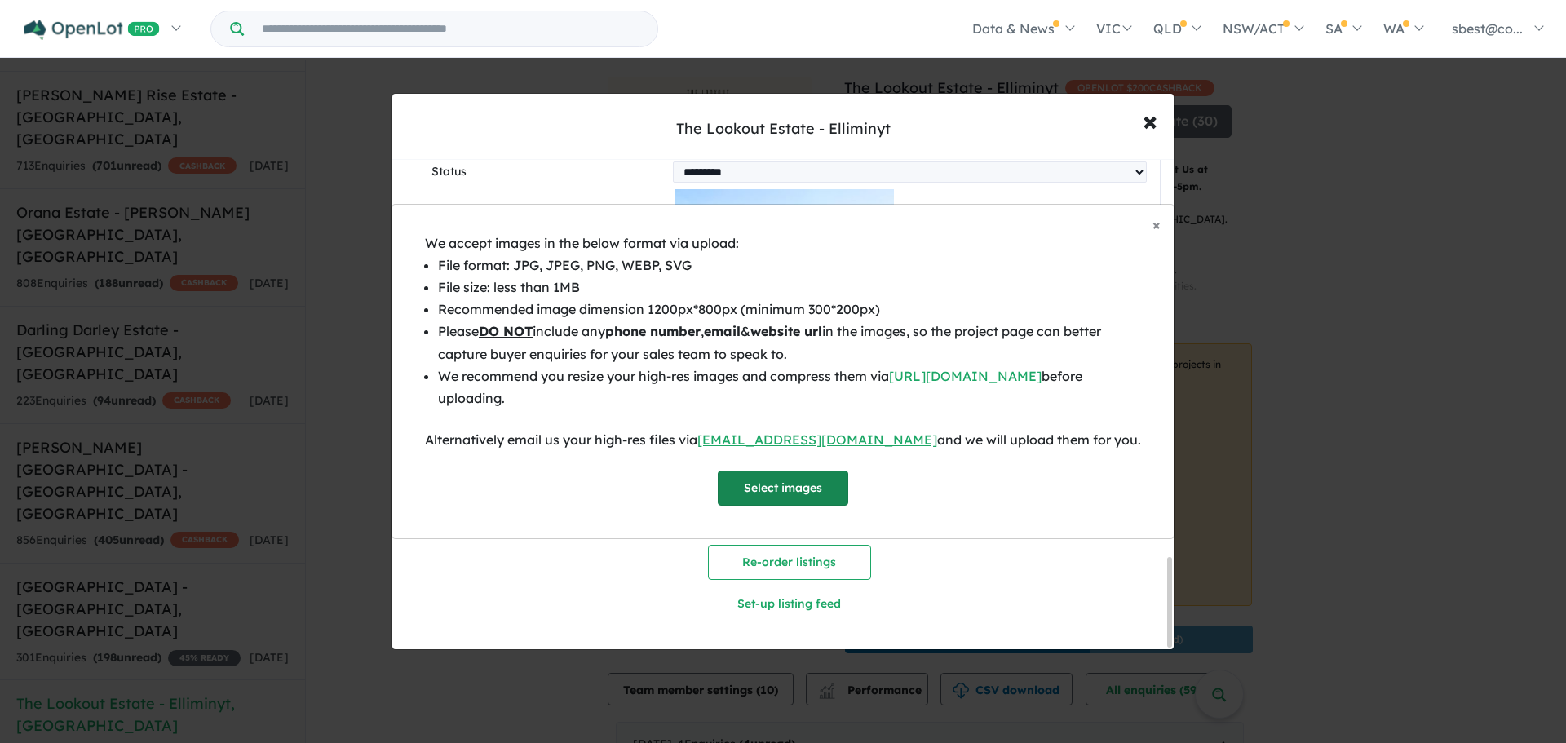
click at [759, 492] on button "Select images" at bounding box center [783, 488] width 130 height 35
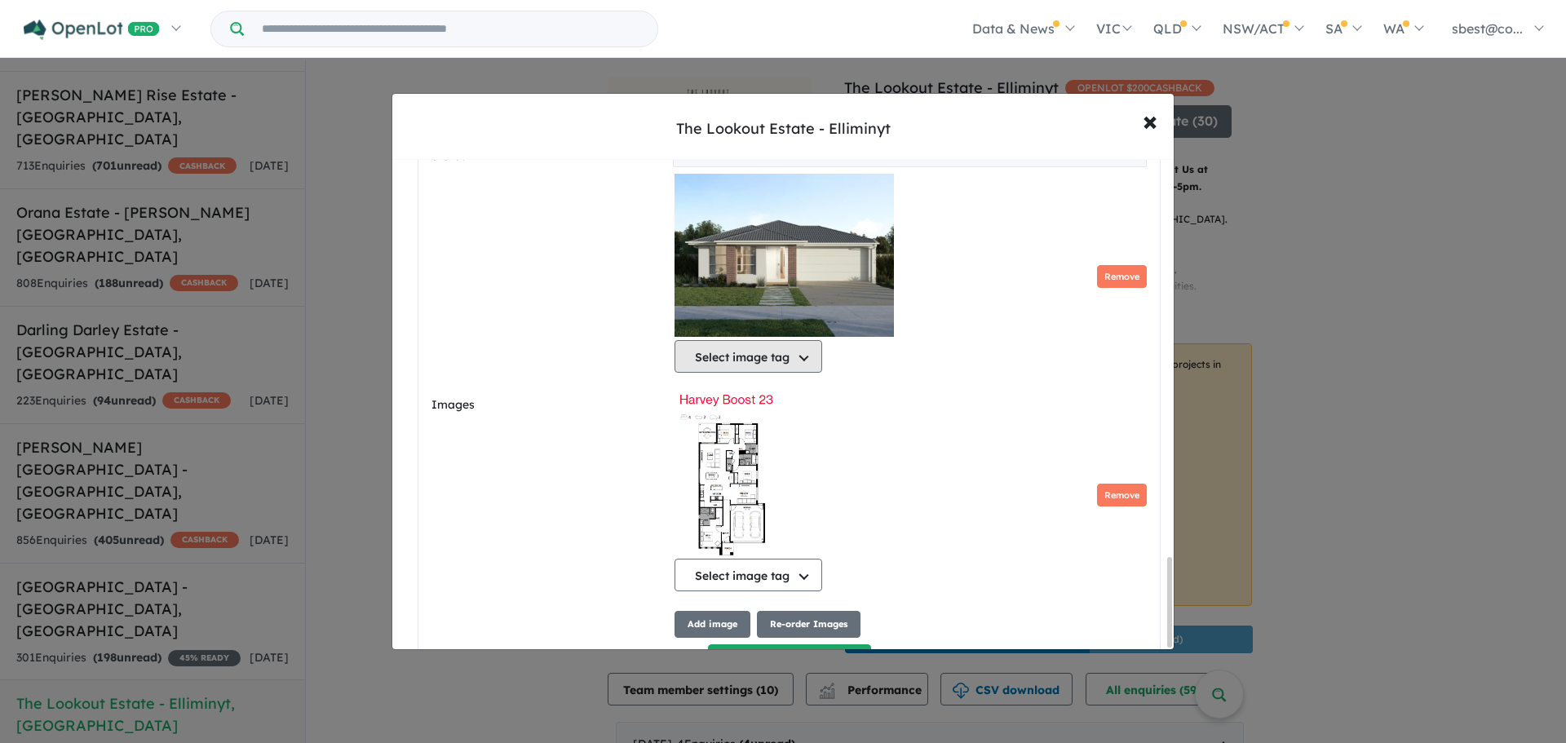
scroll to position [4, 0]
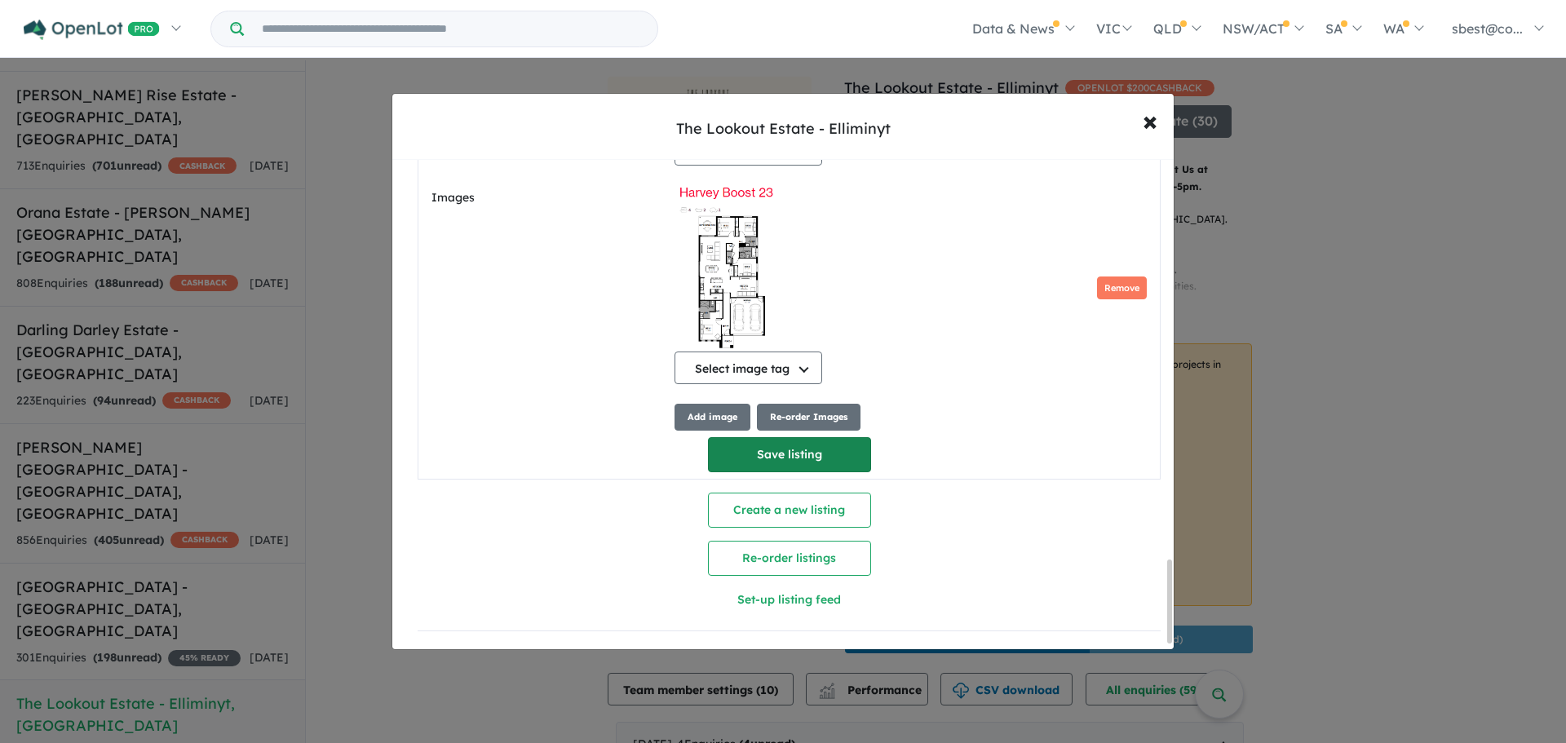
click at [766, 453] on button "Save listing" at bounding box center [789, 454] width 163 height 35
select select "**"
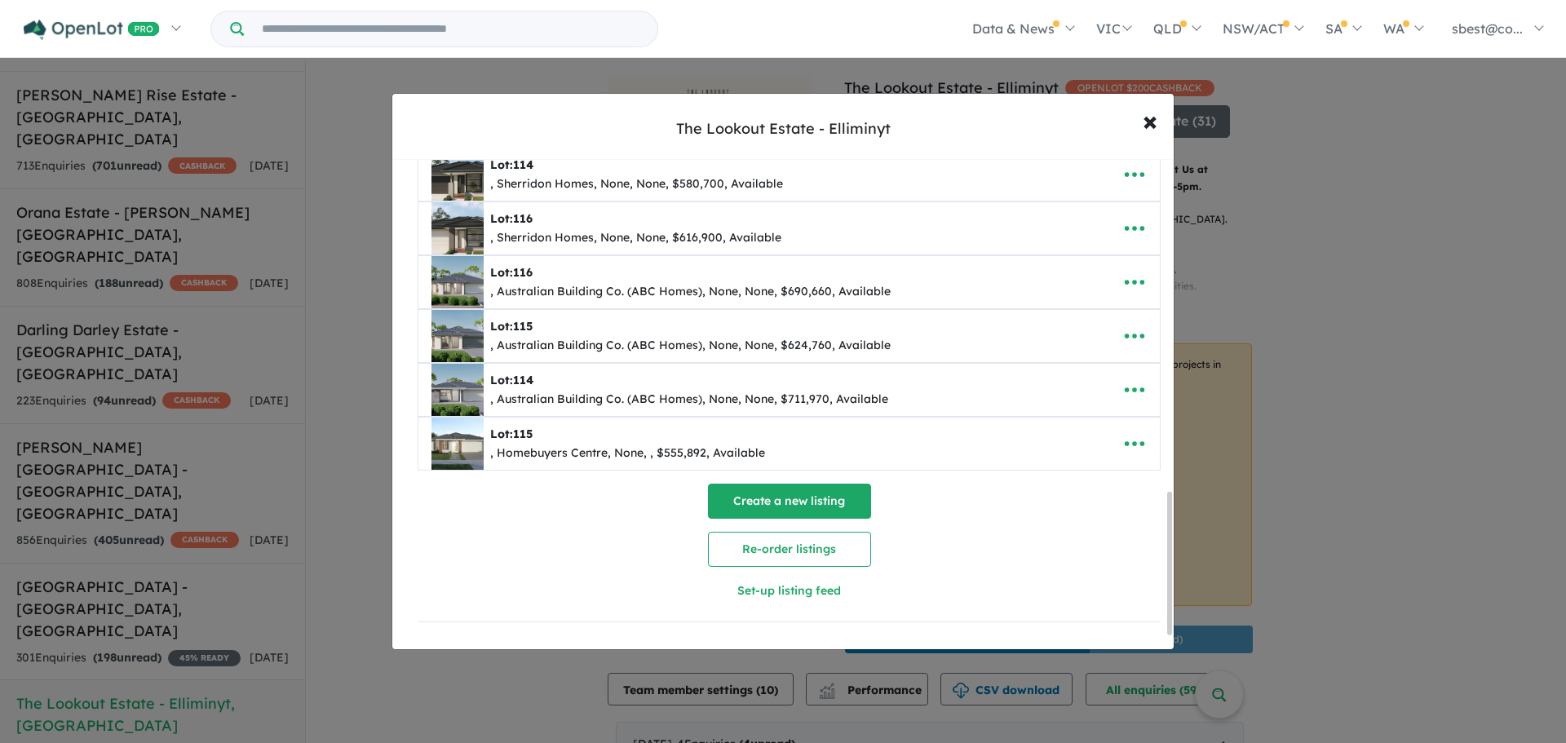
scroll to position [1192, 0]
click at [1122, 378] on icon "button" at bounding box center [1134, 390] width 24 height 24
click at [1102, 415] on link "Edit" at bounding box center [1098, 430] width 121 height 38
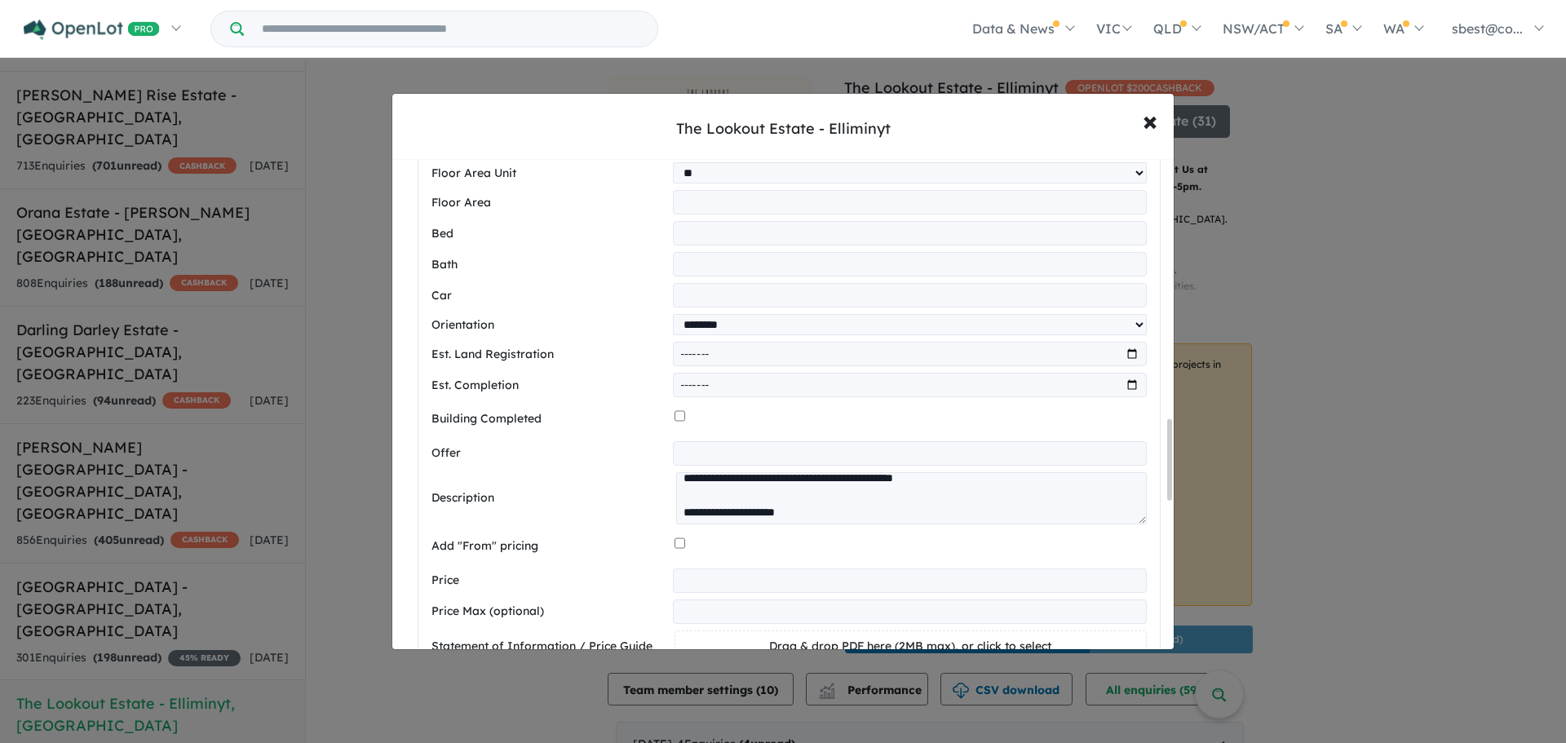
scroll to position [163, 0]
click at [821, 509] on textarea at bounding box center [911, 498] width 471 height 52
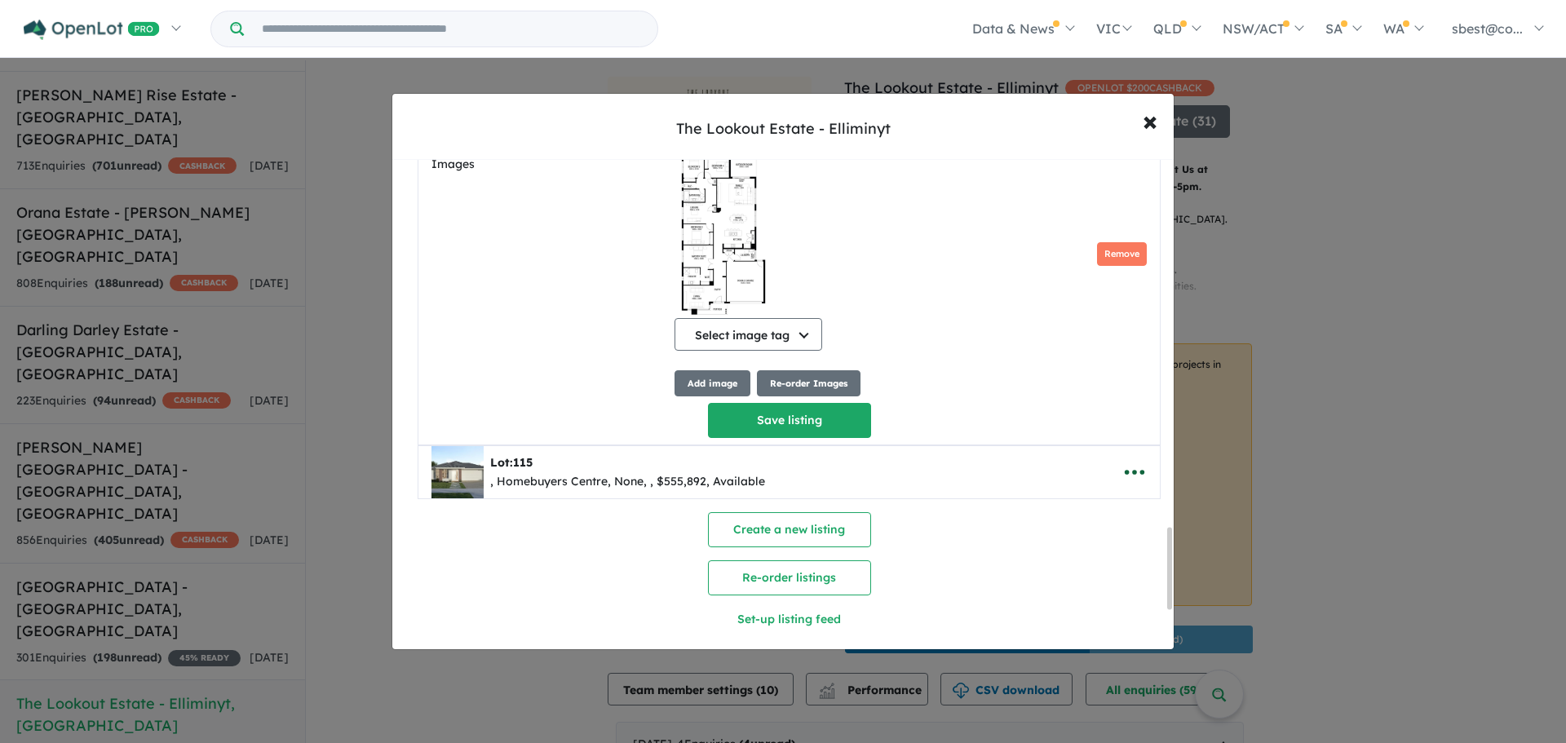
scroll to position [2448, 0]
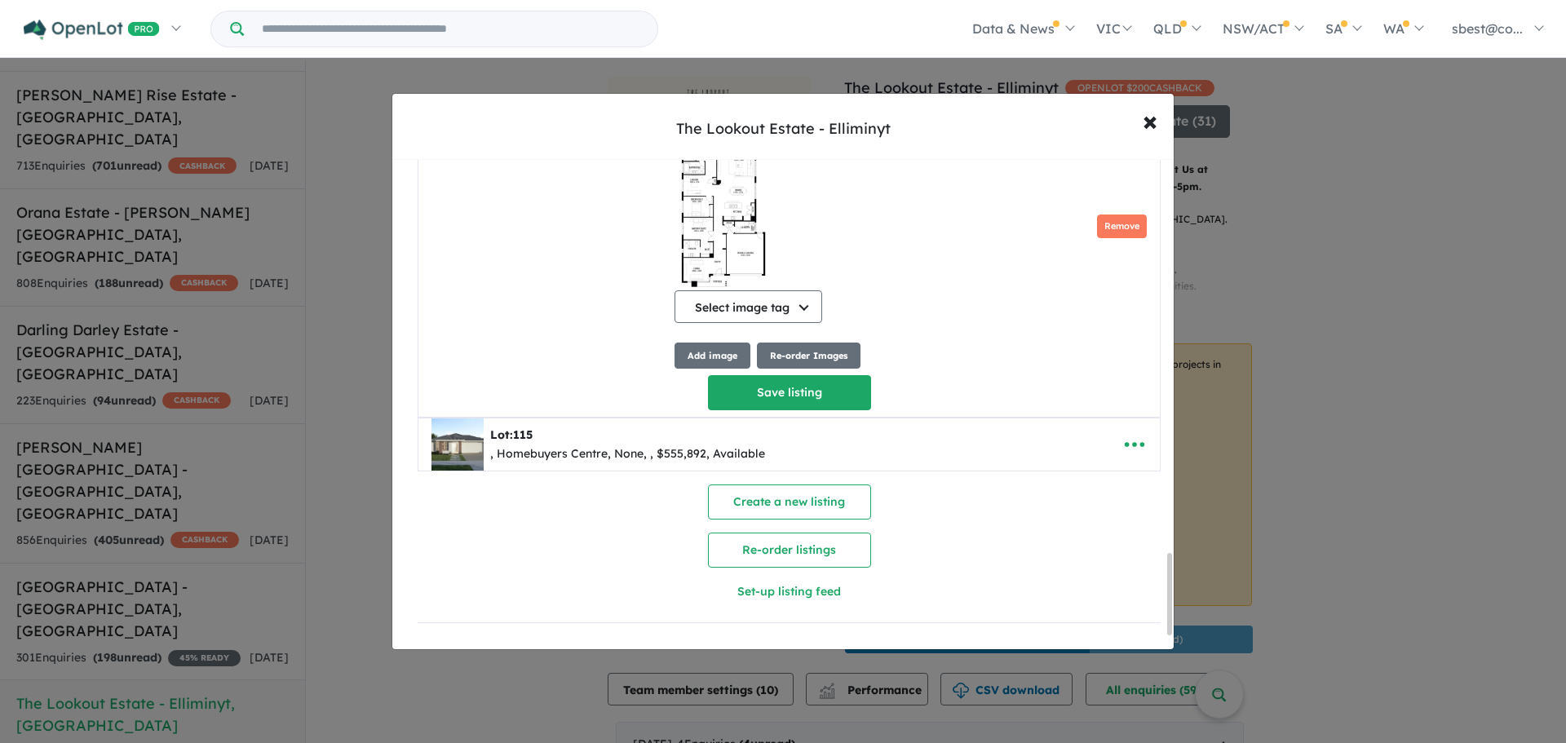
click at [1127, 443] on icon "button" at bounding box center [1135, 445] width 20 height 5
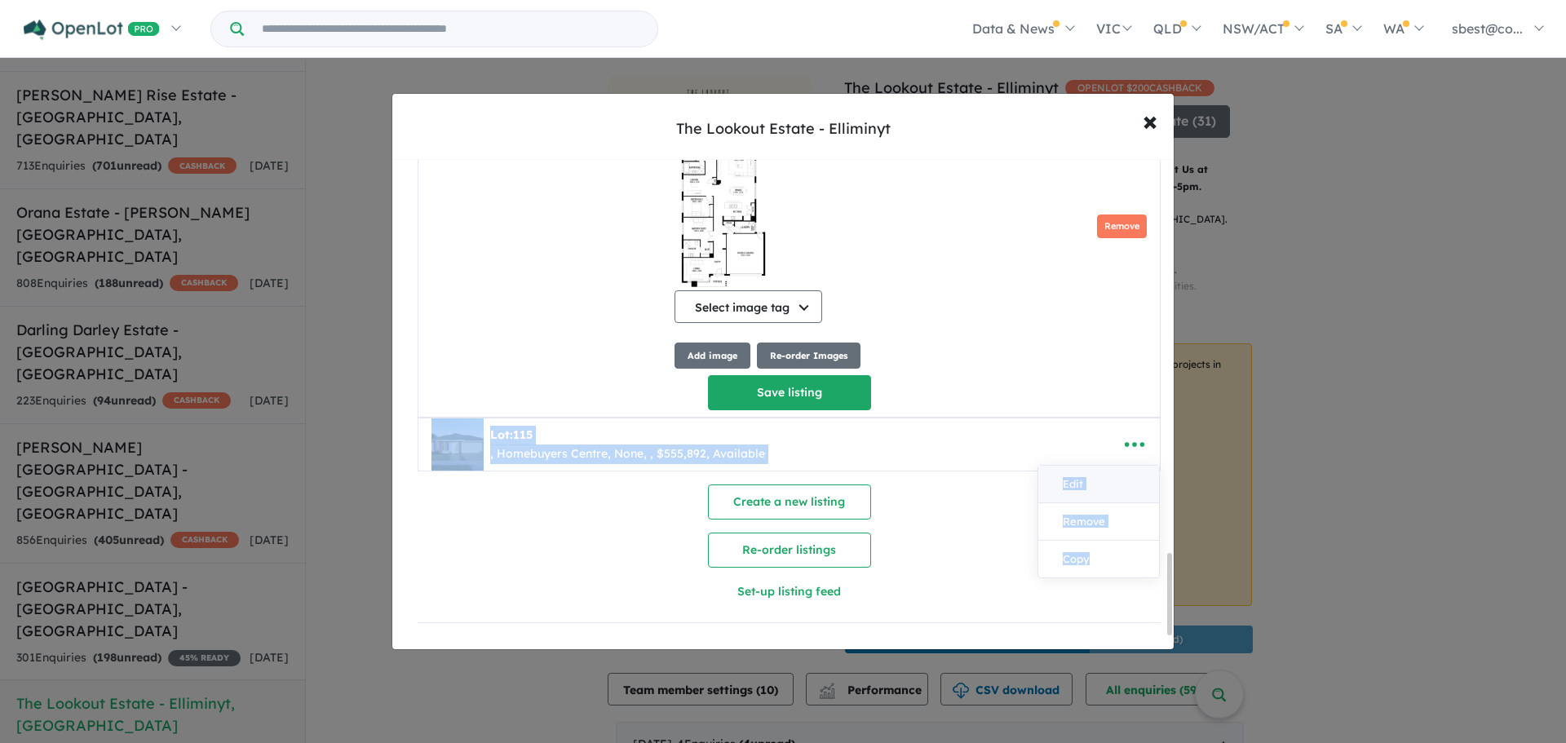
click at [1095, 476] on link "Edit" at bounding box center [1098, 485] width 121 height 38
select select "**"
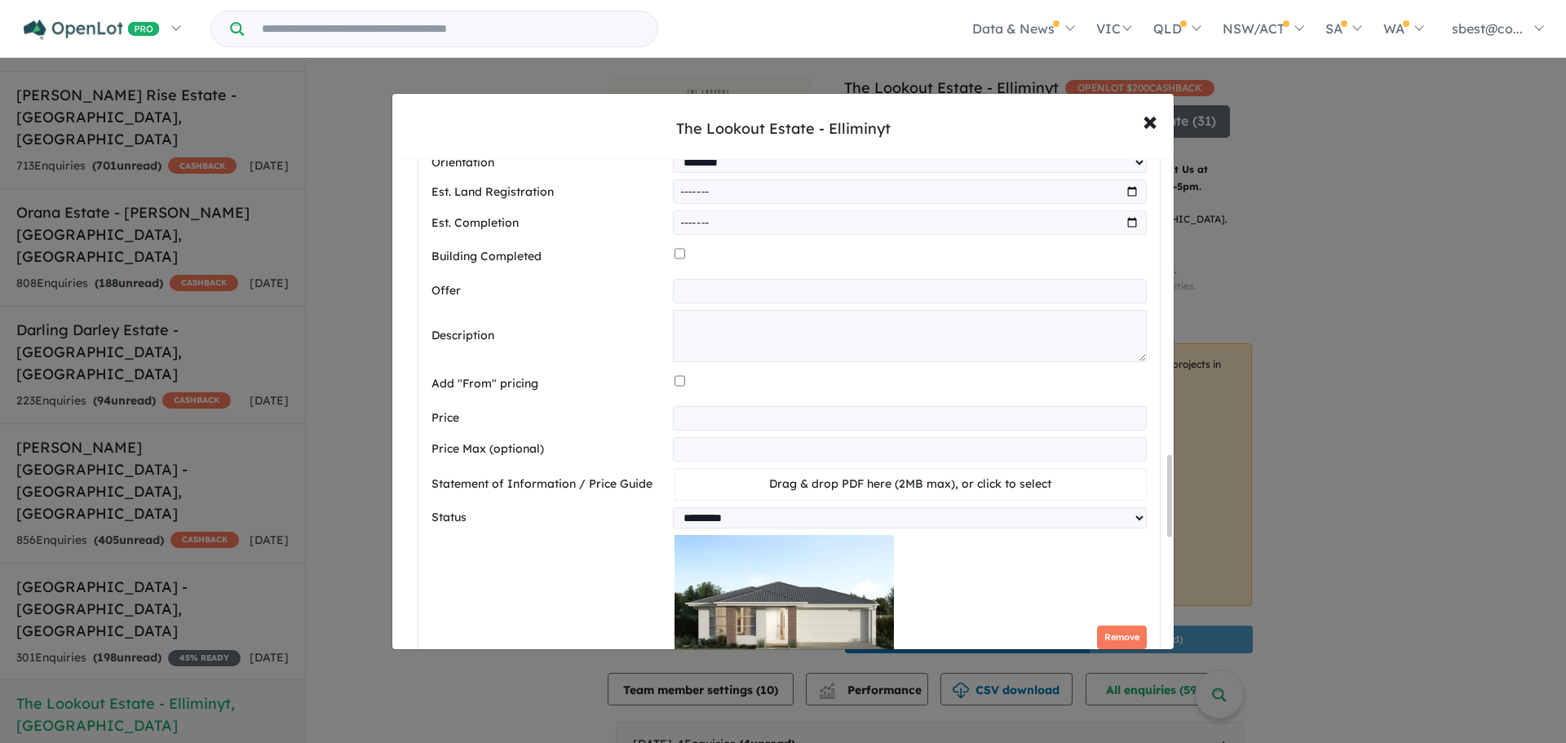
scroll to position [1858, 0]
click at [745, 336] on textarea at bounding box center [910, 335] width 474 height 52
paste textarea "**********"
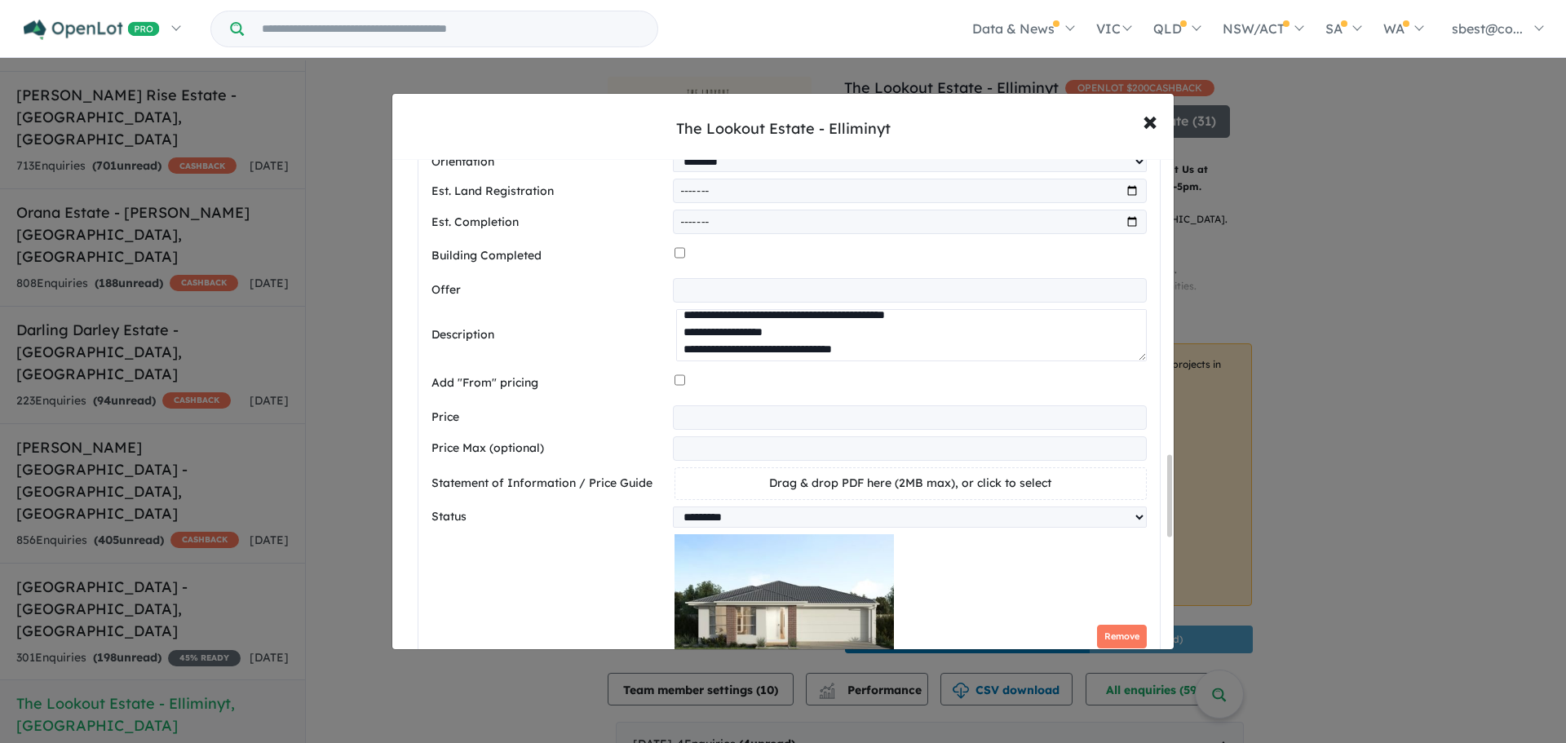
scroll to position [204, 0]
click at [747, 345] on textarea at bounding box center [911, 335] width 471 height 52
drag, startPoint x: 703, startPoint y: 357, endPoint x: 780, endPoint y: 342, distance: 78.2
click at [780, 342] on textarea at bounding box center [911, 335] width 471 height 52
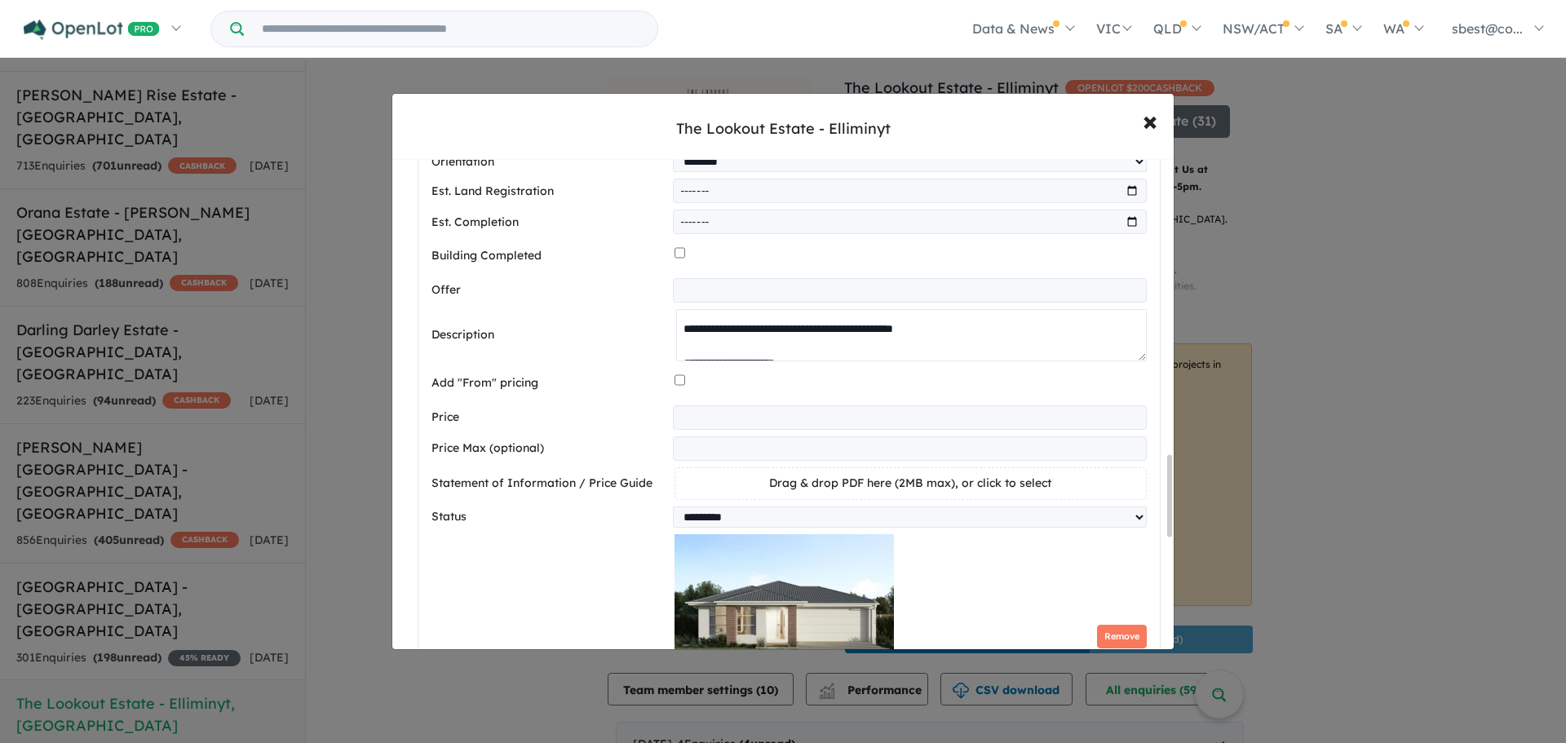
click at [761, 349] on textarea at bounding box center [911, 335] width 471 height 52
drag, startPoint x: 903, startPoint y: 359, endPoint x: 701, endPoint y: 352, distance: 202.4
click at [701, 352] on textarea at bounding box center [911, 335] width 471 height 52
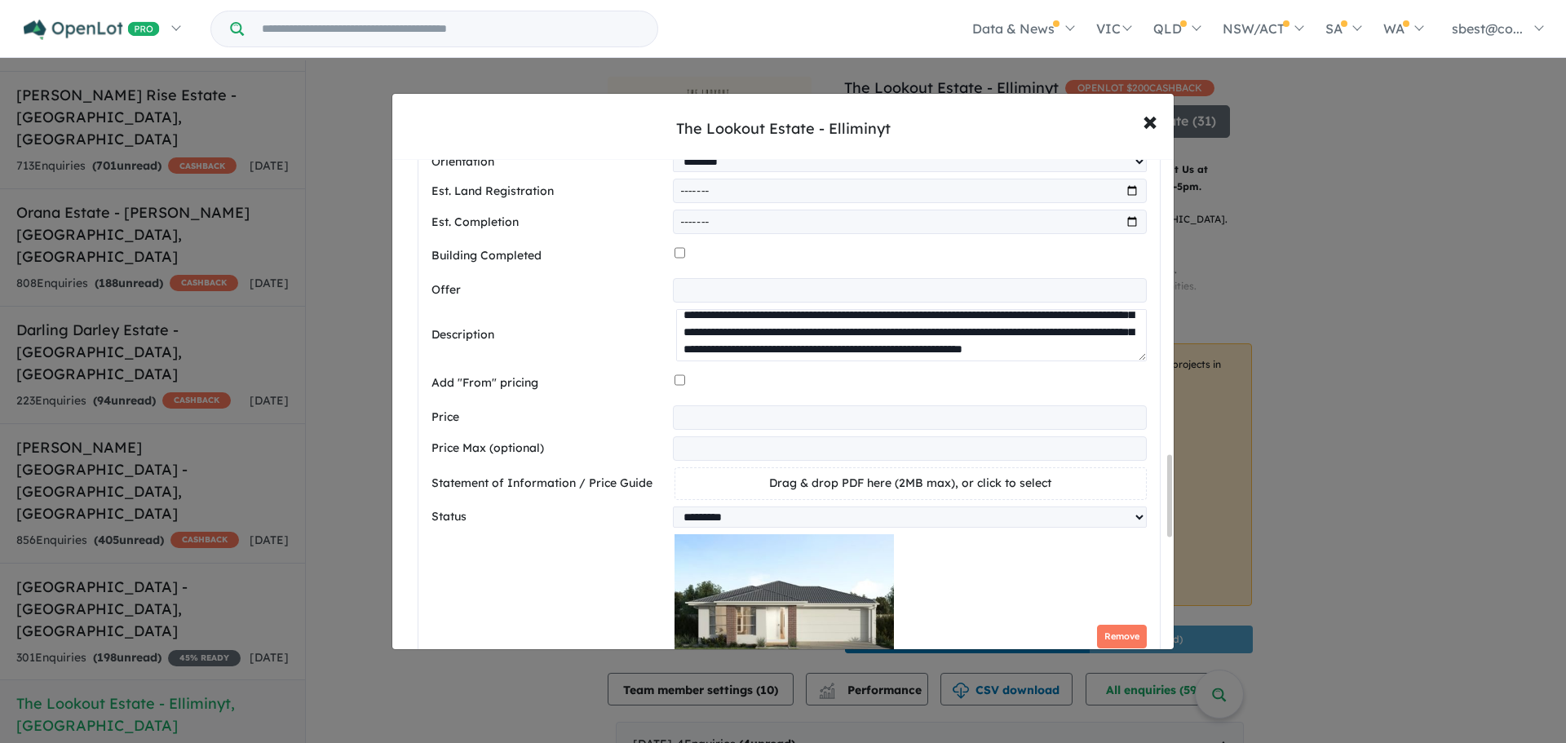
scroll to position [450, 0]
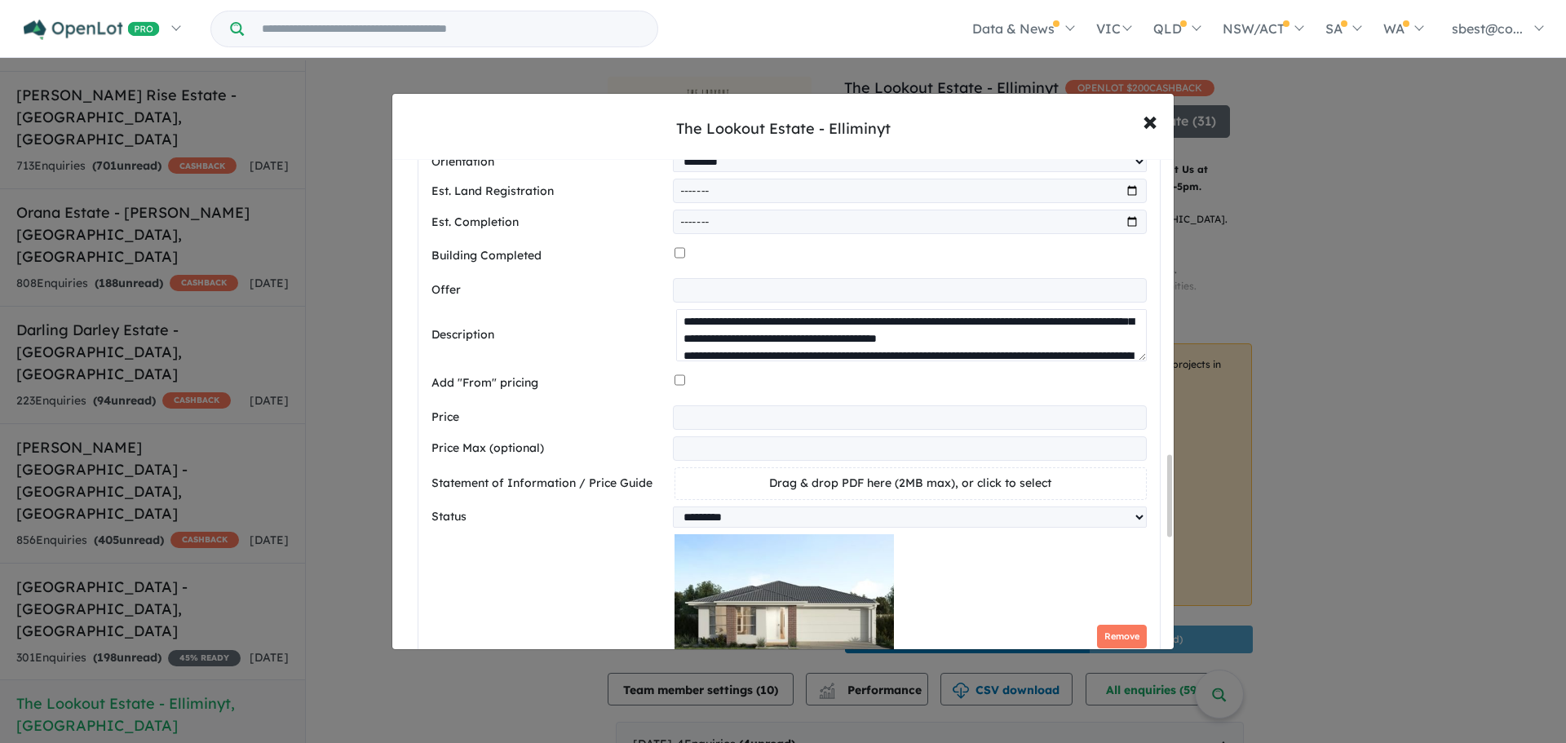
drag, startPoint x: 691, startPoint y: 358, endPoint x: 804, endPoint y: 334, distance: 116.0
click at [804, 334] on textarea at bounding box center [911, 335] width 471 height 52
paste textarea "**********"
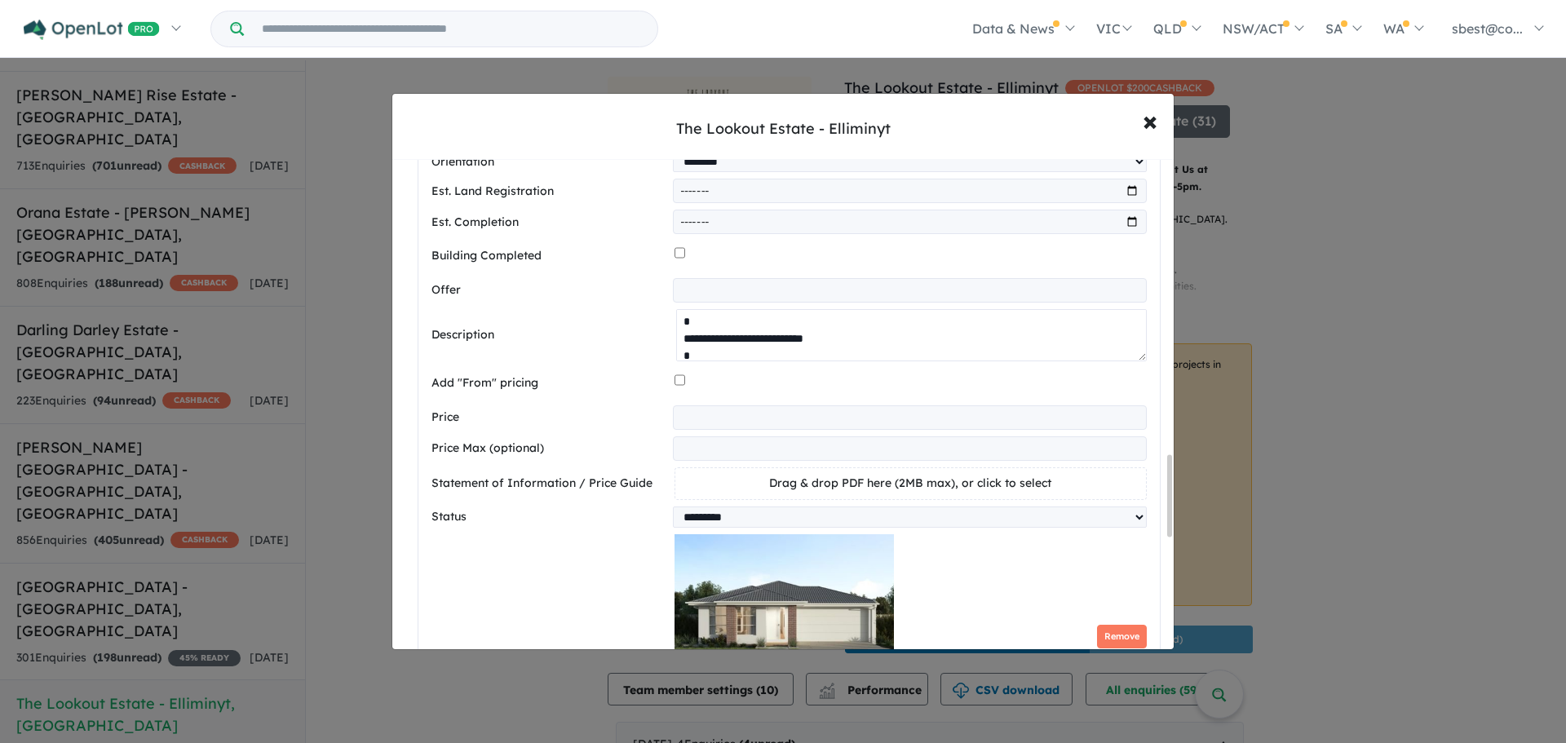
scroll to position [591, 0]
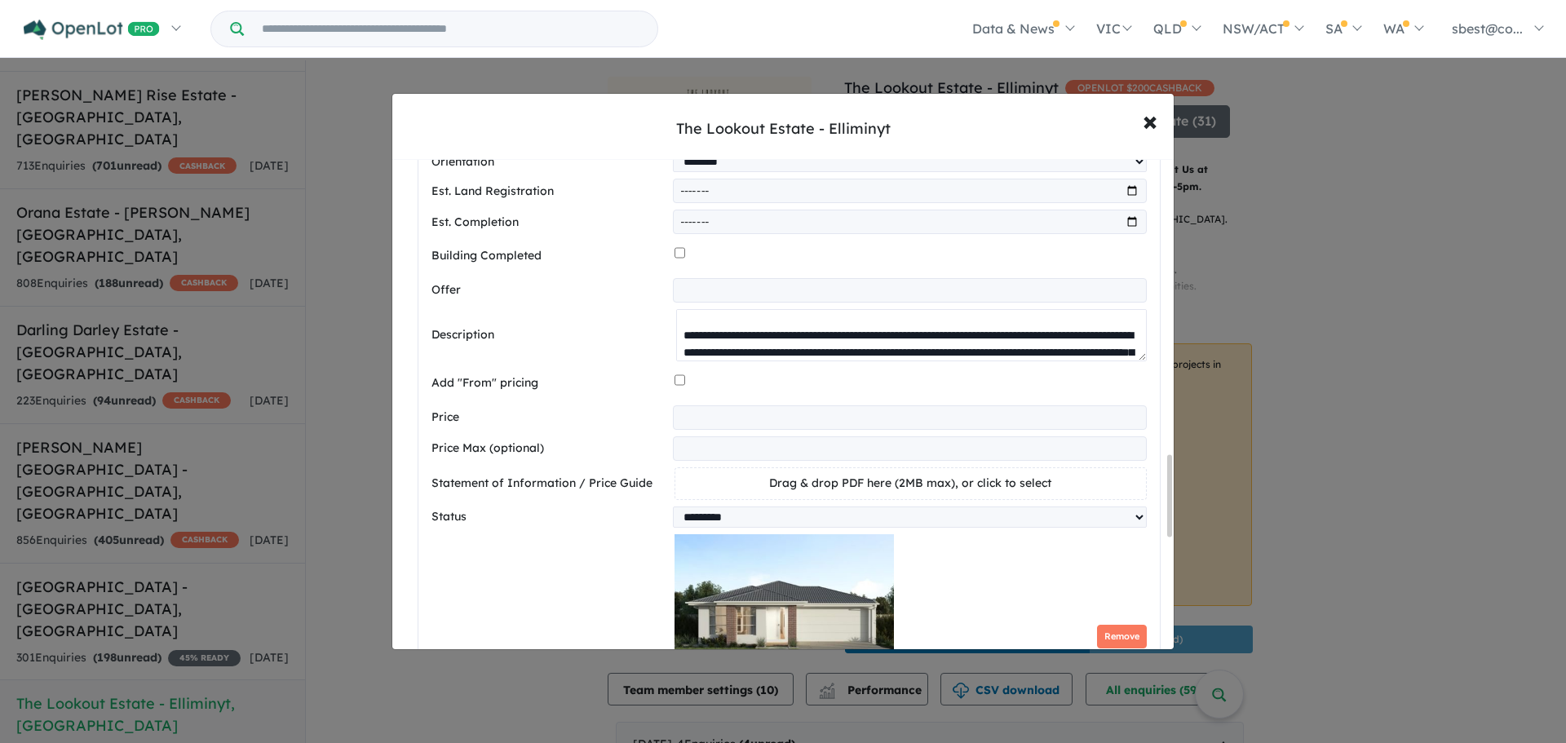
click at [679, 356] on textarea at bounding box center [911, 335] width 471 height 52
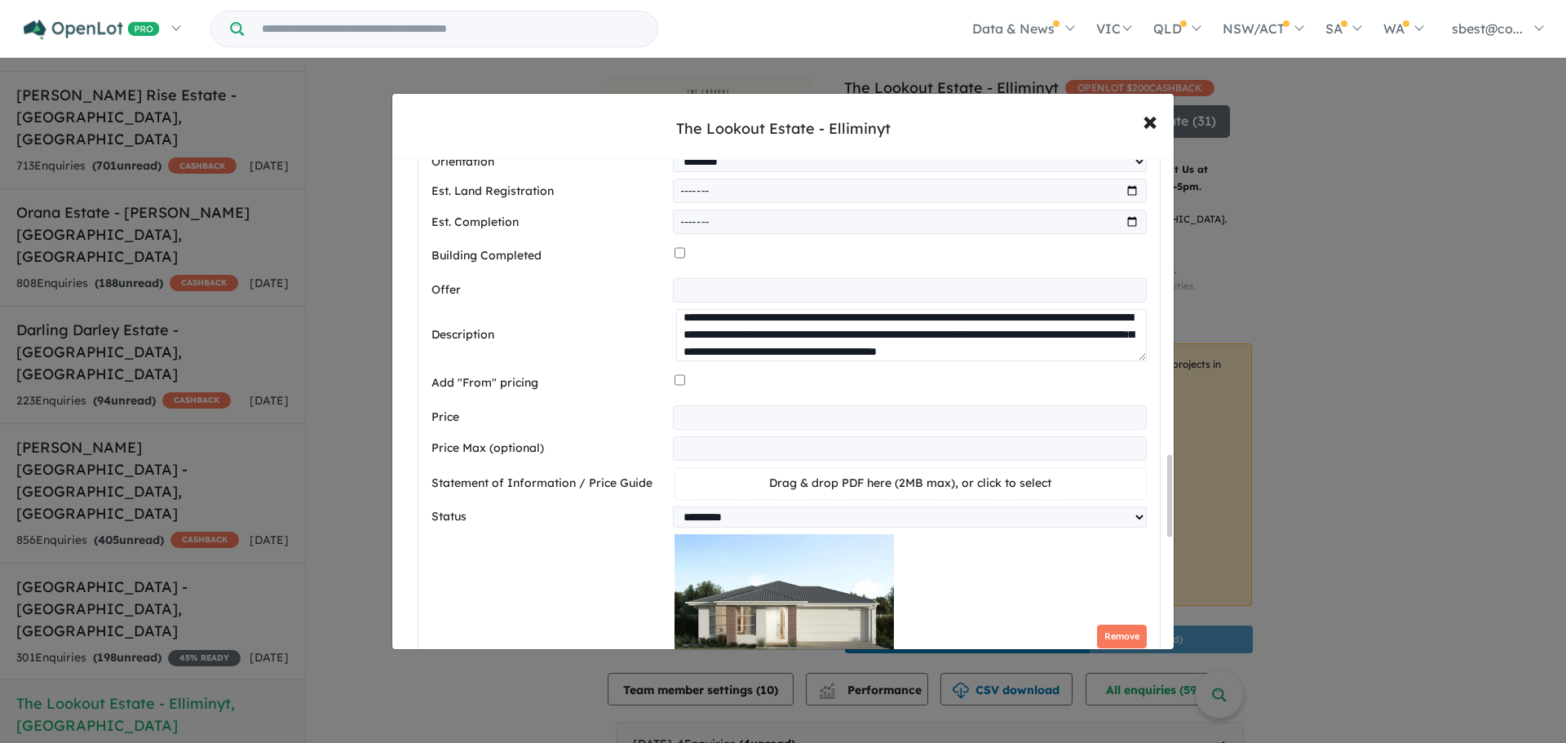
scroll to position [574, 0]
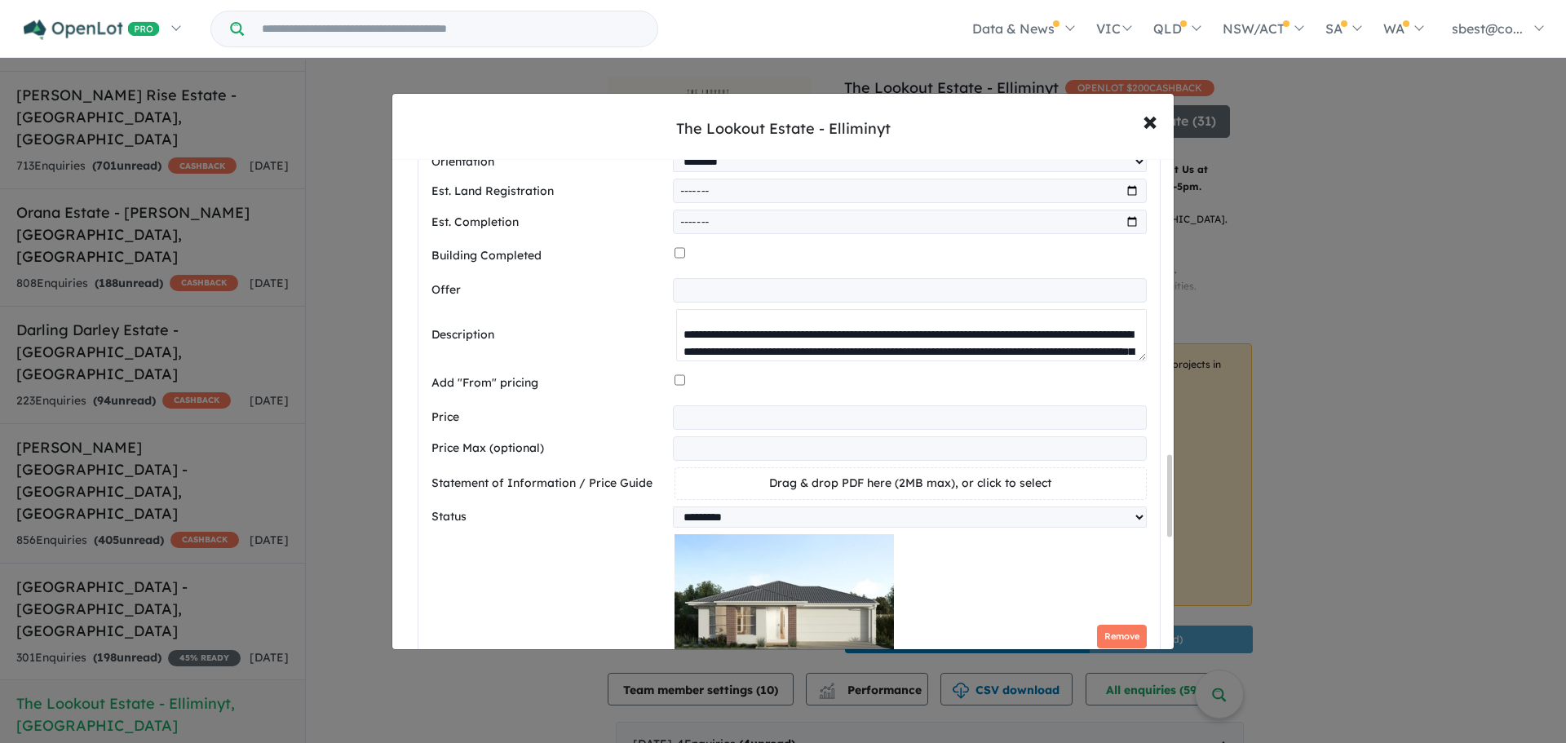
click at [678, 339] on textarea at bounding box center [911, 335] width 471 height 52
click at [679, 342] on textarea at bounding box center [911, 335] width 471 height 52
click at [680, 343] on textarea at bounding box center [911, 335] width 471 height 52
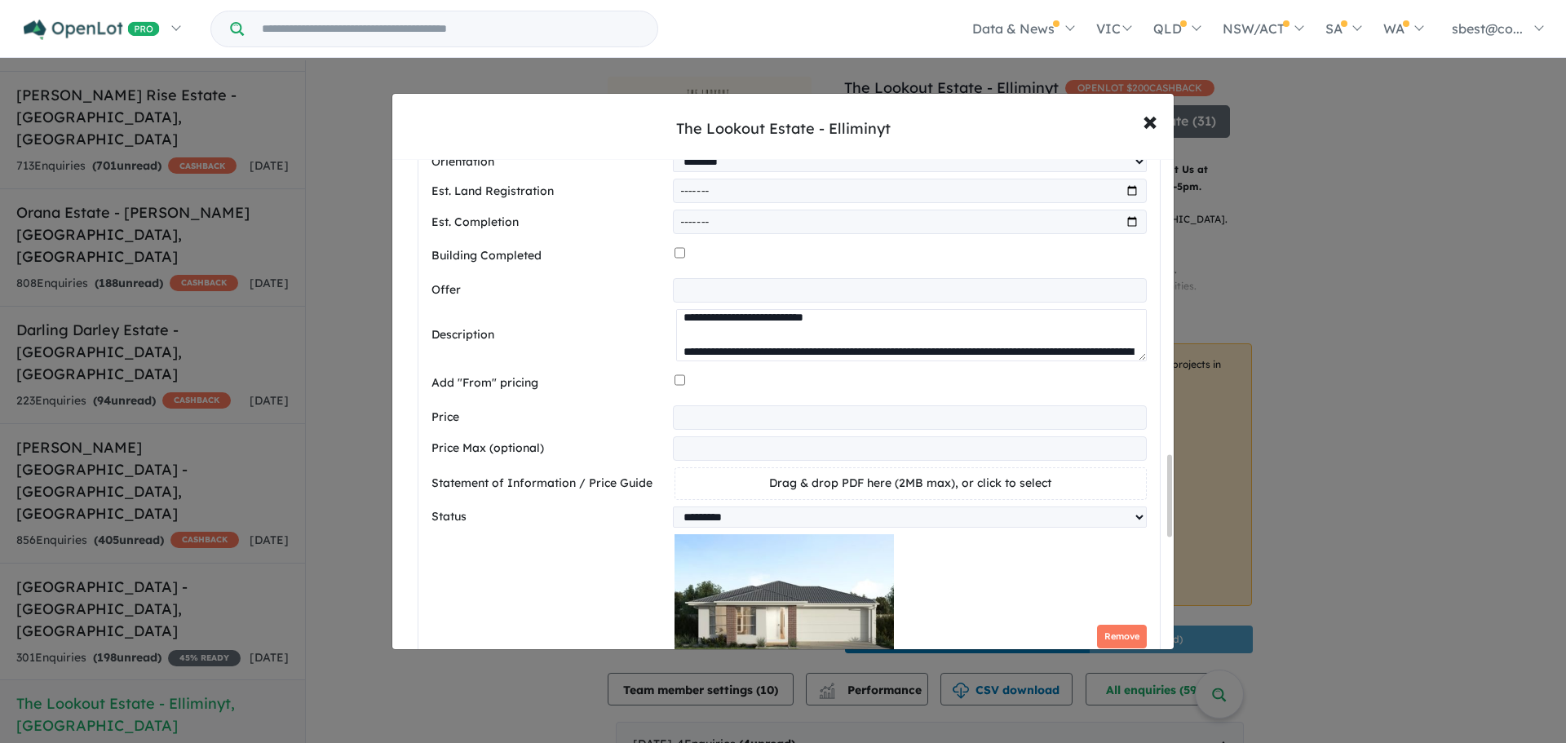
click at [678, 324] on textarea at bounding box center [911, 335] width 471 height 52
click at [679, 328] on textarea at bounding box center [911, 335] width 471 height 52
click at [677, 328] on textarea at bounding box center [911, 335] width 471 height 52
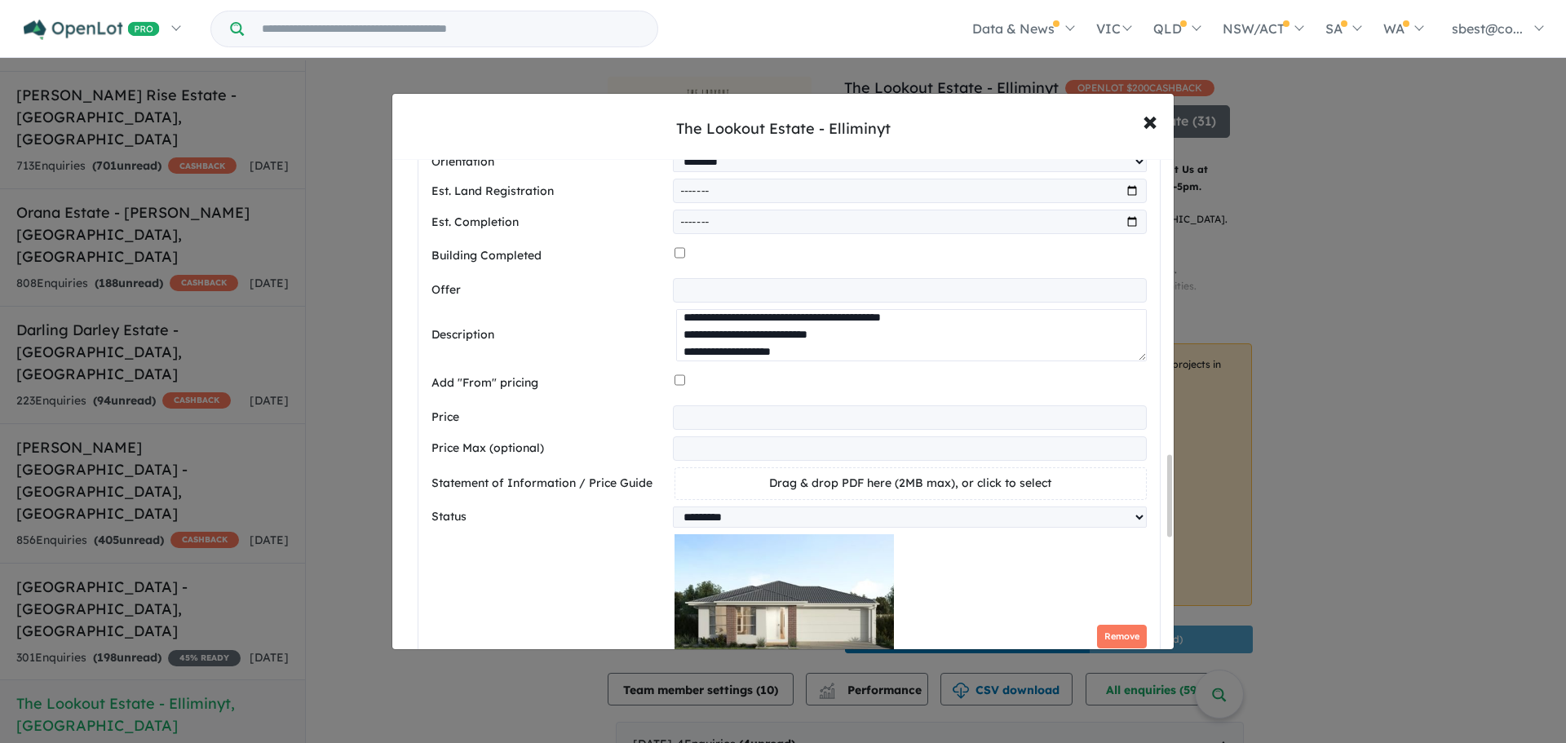
click at [677, 328] on textarea at bounding box center [911, 335] width 471 height 52
click at [677, 330] on textarea at bounding box center [911, 335] width 471 height 52
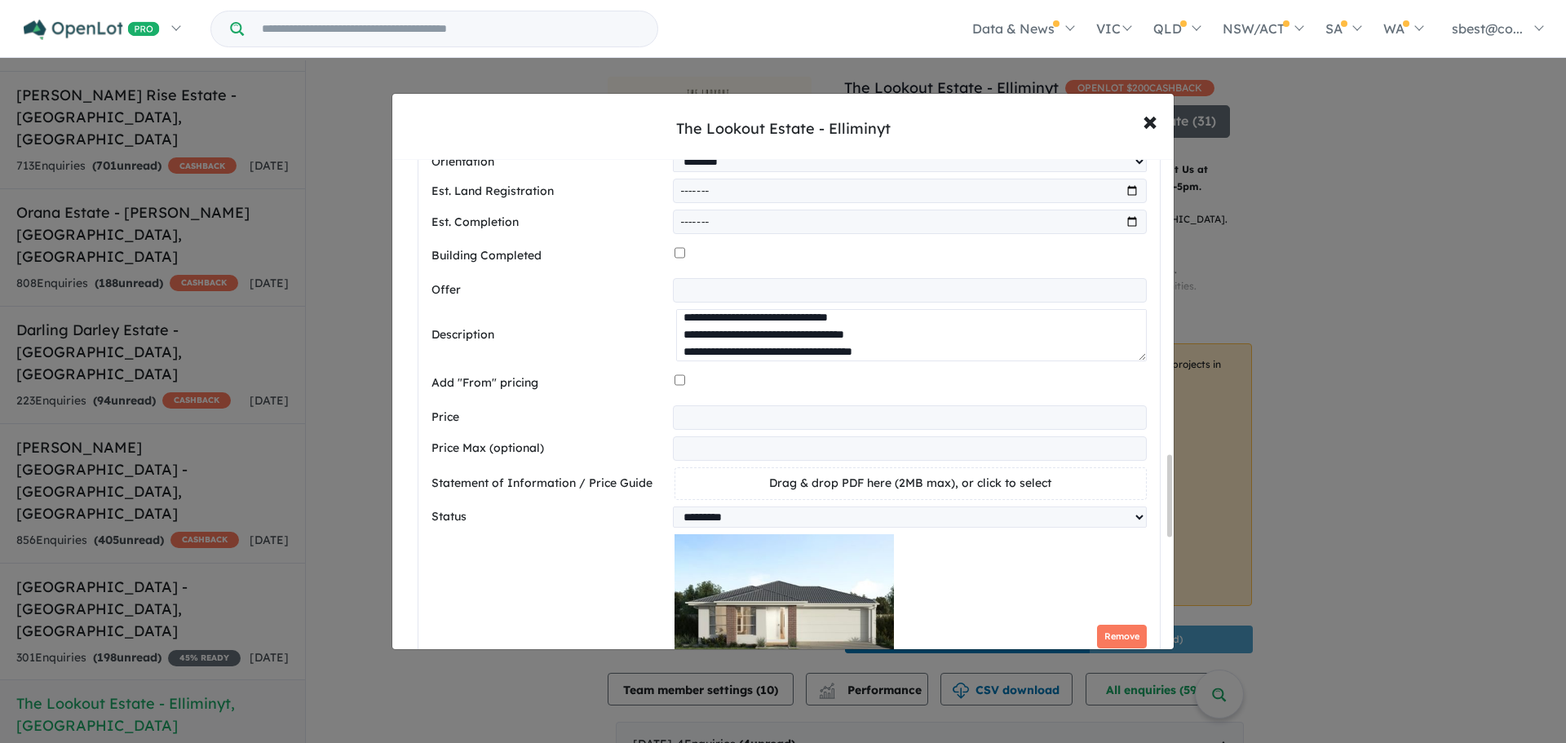
click at [999, 321] on textarea at bounding box center [911, 335] width 471 height 52
click at [997, 325] on textarea at bounding box center [911, 335] width 471 height 52
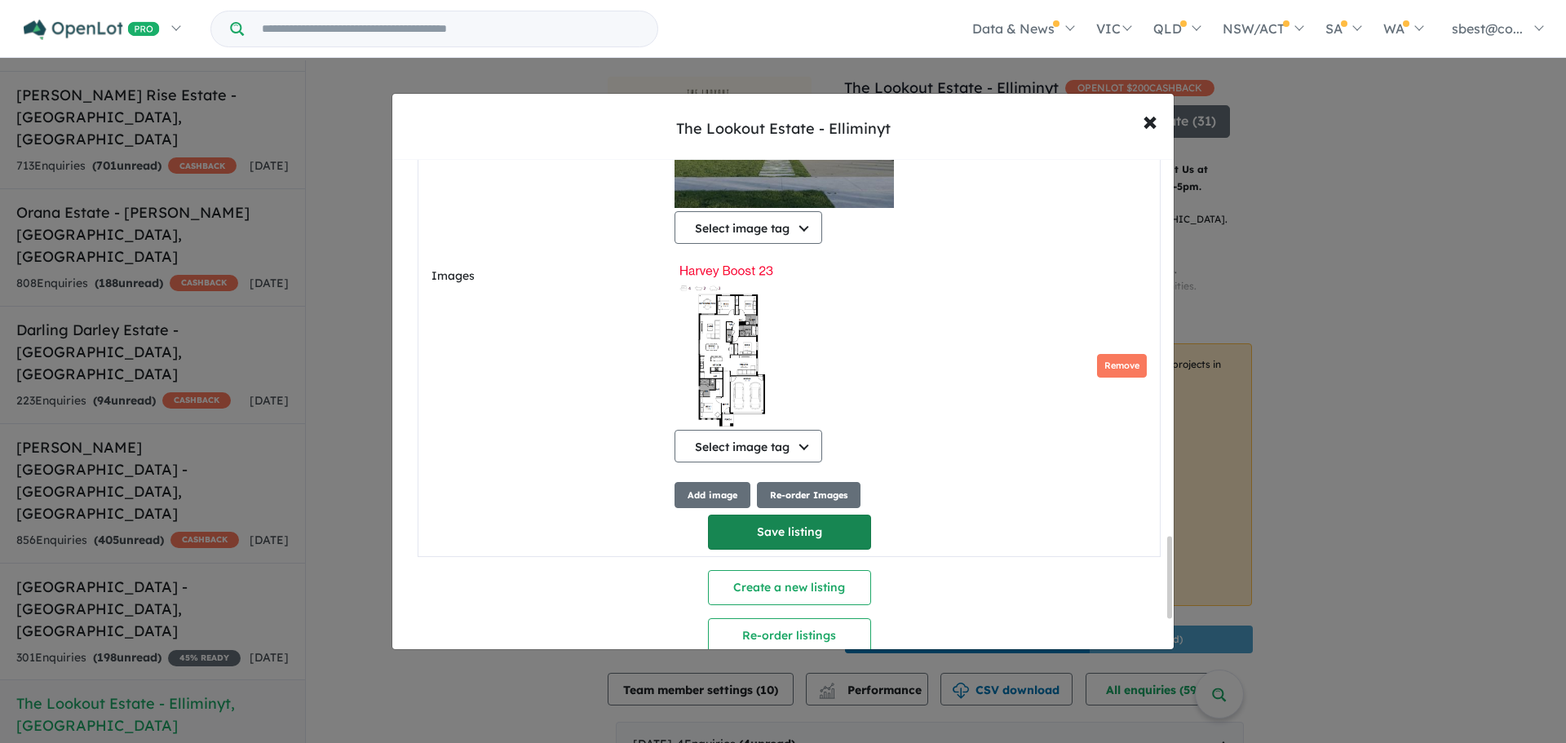
type textarea "**********"
click at [771, 550] on button "Save listing" at bounding box center [789, 532] width 163 height 35
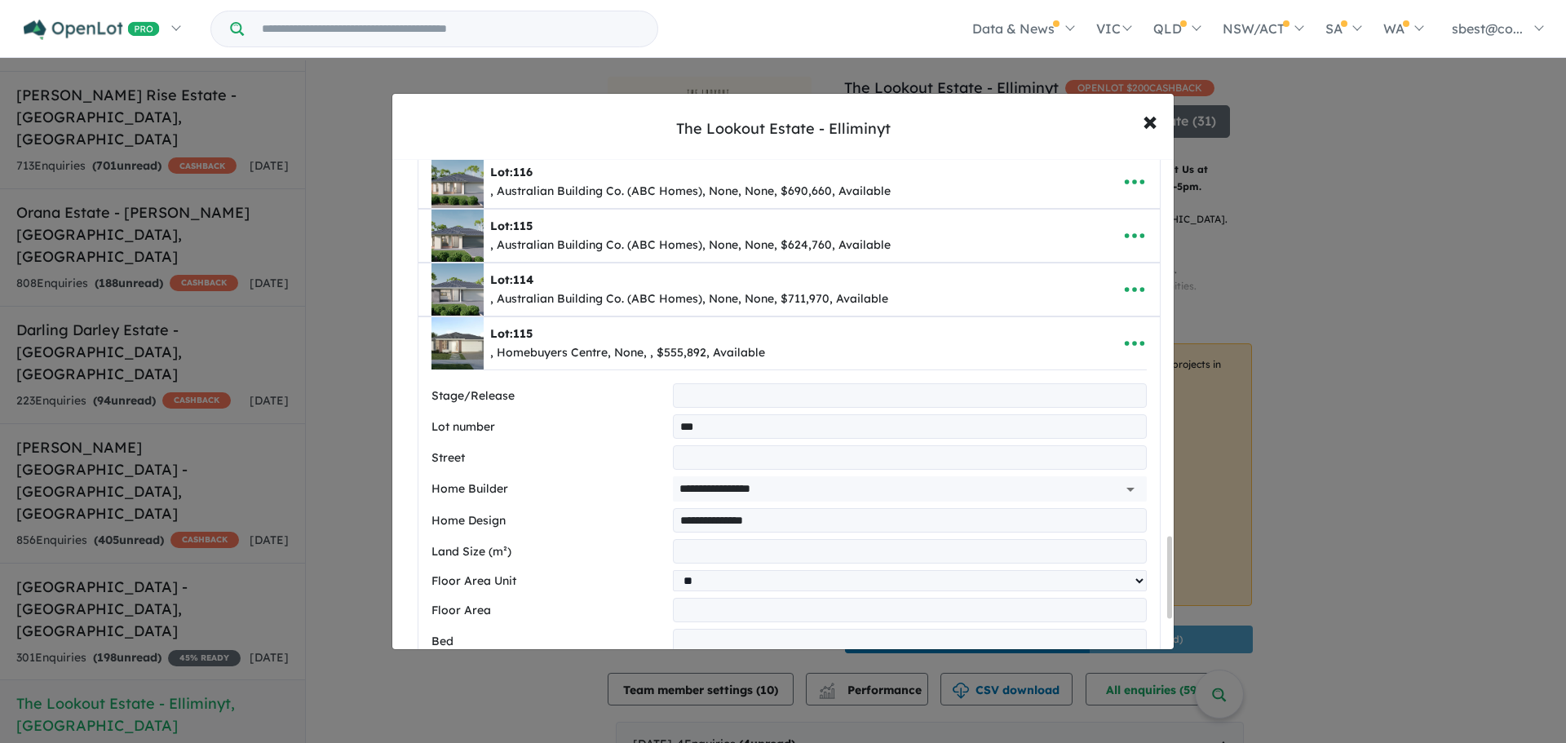
select select "**"
